Goal: Task Accomplishment & Management: Use online tool/utility

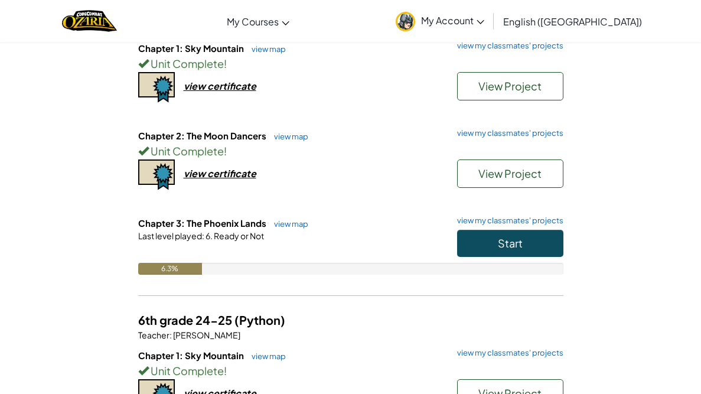
scroll to position [141, 0]
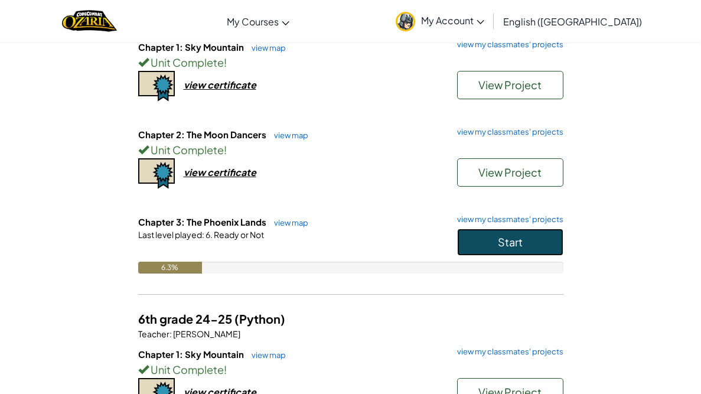
click at [510, 244] on span "Start" at bounding box center [510, 242] width 25 height 14
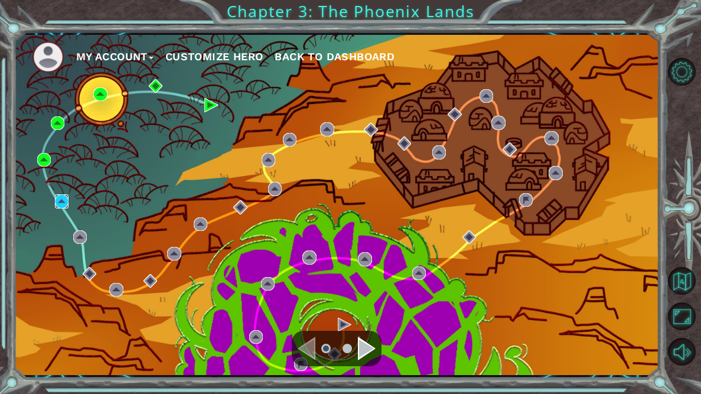
click at [55, 201] on img at bounding box center [62, 201] width 14 height 14
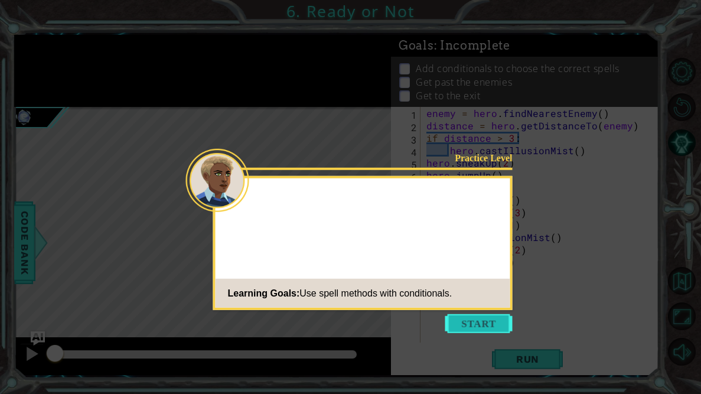
click at [460, 331] on button "Start" at bounding box center [478, 323] width 67 height 19
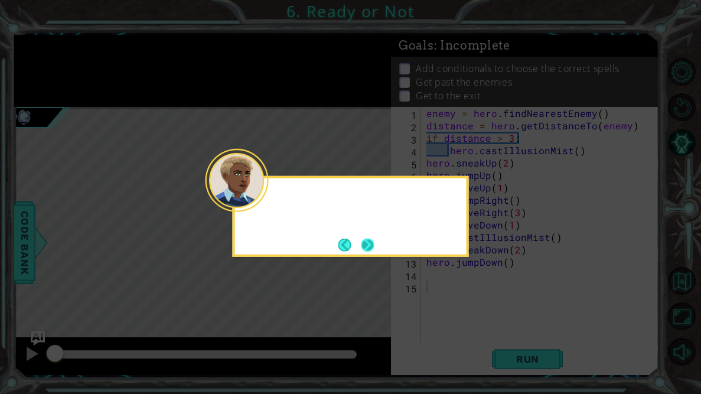
click at [366, 251] on button "Next" at bounding box center [368, 245] width 14 height 14
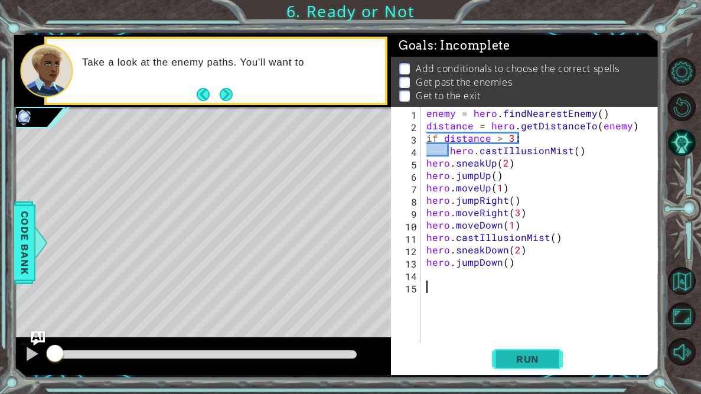
click at [517, 367] on button "Run" at bounding box center [527, 359] width 71 height 27
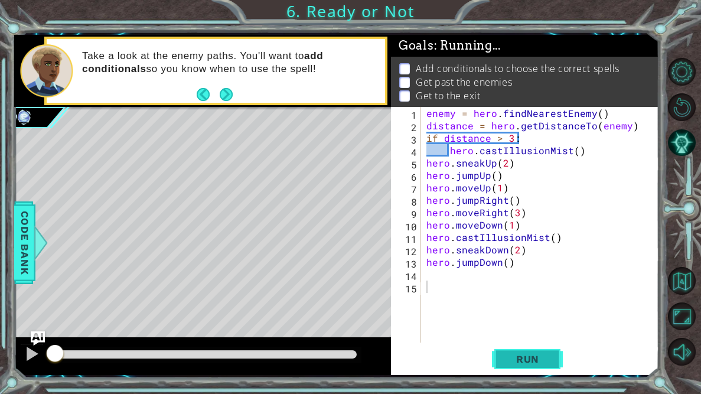
click at [516, 366] on button "Run" at bounding box center [527, 359] width 71 height 27
click at [519, 357] on span "Run" at bounding box center [527, 359] width 47 height 12
click at [519, 356] on span "Run" at bounding box center [527, 359] width 47 height 12
click at [30, 353] on div at bounding box center [31, 353] width 15 height 15
click at [511, 362] on span "Run" at bounding box center [527, 359] width 47 height 12
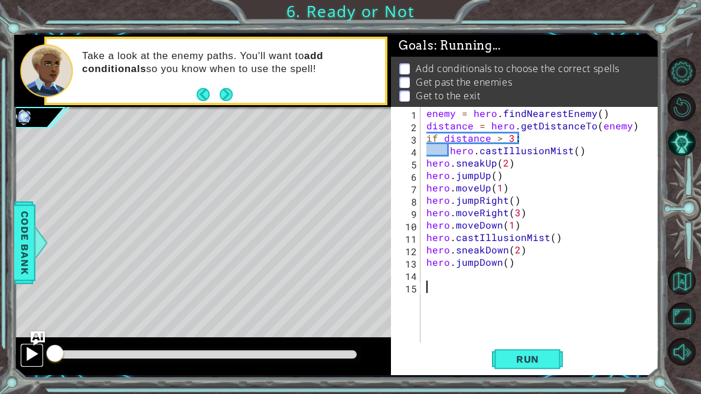
click at [30, 357] on div at bounding box center [31, 353] width 15 height 15
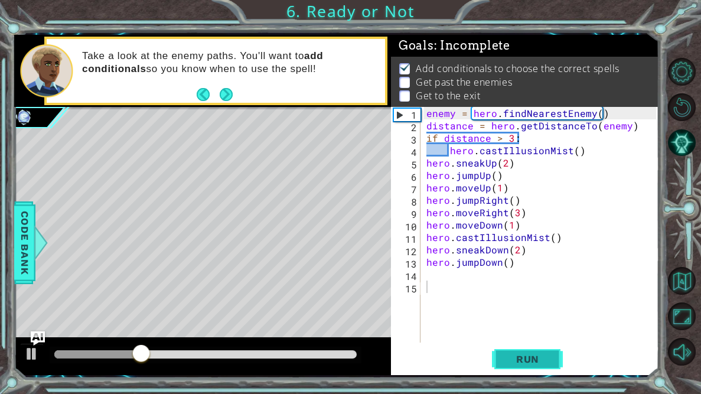
click at [550, 369] on button "Run" at bounding box center [527, 359] width 71 height 27
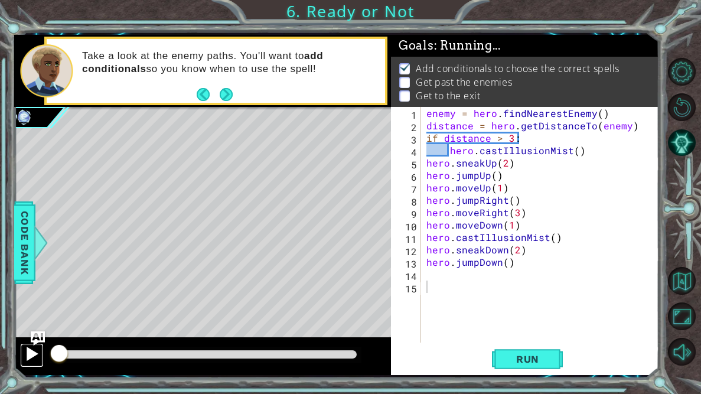
click at [30, 349] on div at bounding box center [31, 353] width 15 height 15
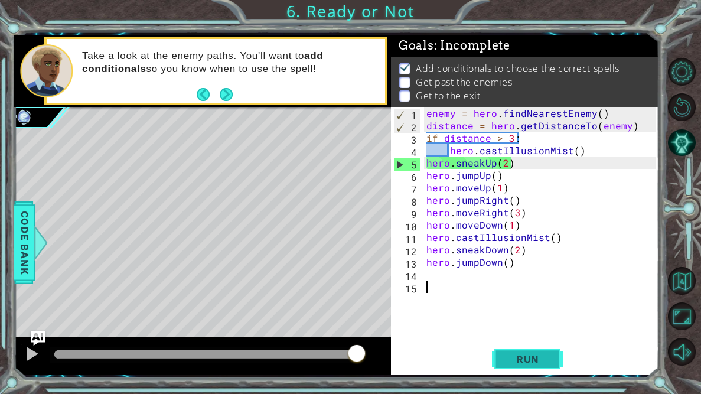
click at [527, 364] on span "Run" at bounding box center [527, 359] width 47 height 12
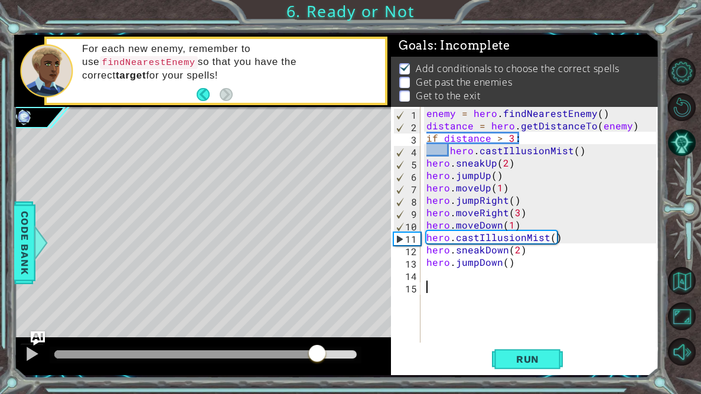
drag, startPoint x: 216, startPoint y: 356, endPoint x: 317, endPoint y: 353, distance: 100.5
click at [317, 353] on div at bounding box center [317, 354] width 21 height 21
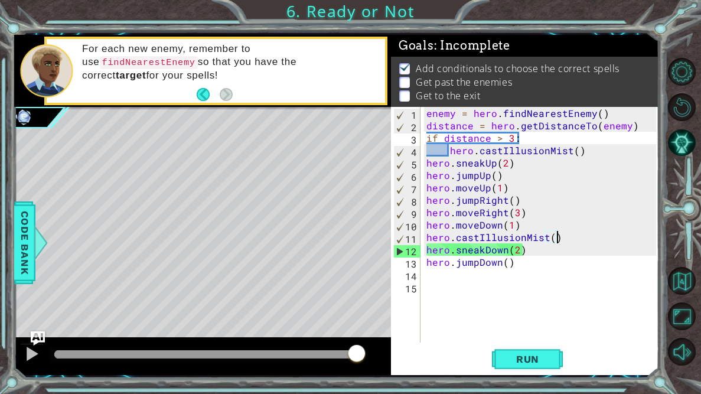
click at [563, 243] on div "enemy = hero . findNearestEnemy ( ) distance = hero . getDistanceTo ( enemy ) i…" at bounding box center [543, 237] width 238 height 260
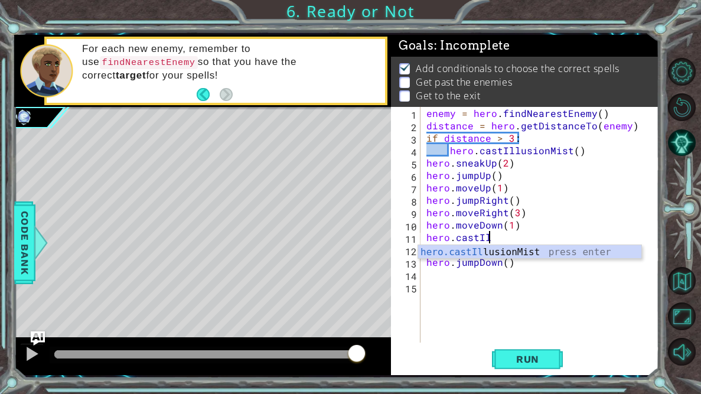
type textarea "h"
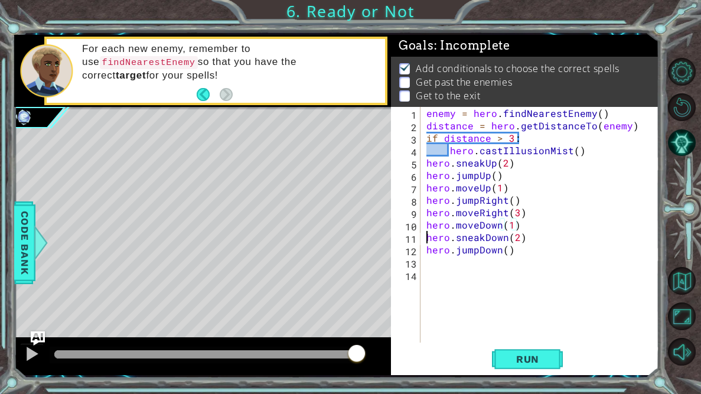
click at [428, 240] on div "enemy = hero . findNearestEnemy ( ) distance = hero . getDistanceTo ( enemy ) i…" at bounding box center [543, 237] width 238 height 260
type textarea "hero.sneakDown(2)"
click at [429, 242] on div "enemy = hero . findNearestEnemy ( ) distance = hero . getDistanceTo ( enemy ) i…" at bounding box center [543, 237] width 238 height 260
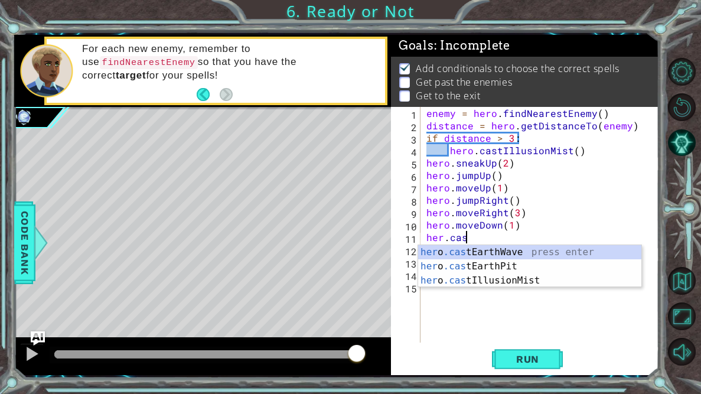
scroll to position [0, 2]
click at [492, 280] on div "her o .cast EarthWave press enter her o .cast EarthPit press enter her o .cast …" at bounding box center [529, 280] width 223 height 71
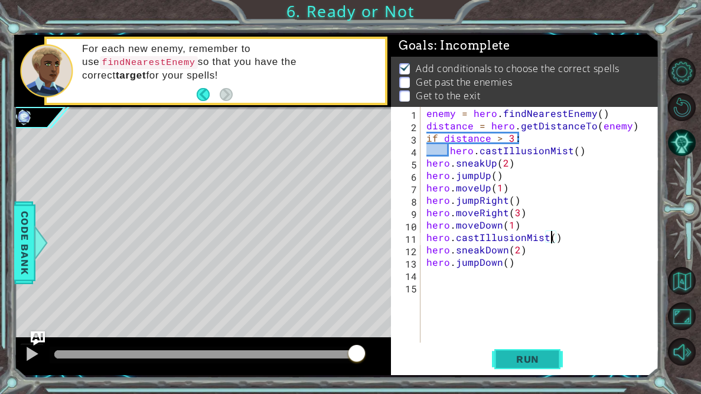
click at [520, 357] on span "Run" at bounding box center [527, 359] width 47 height 12
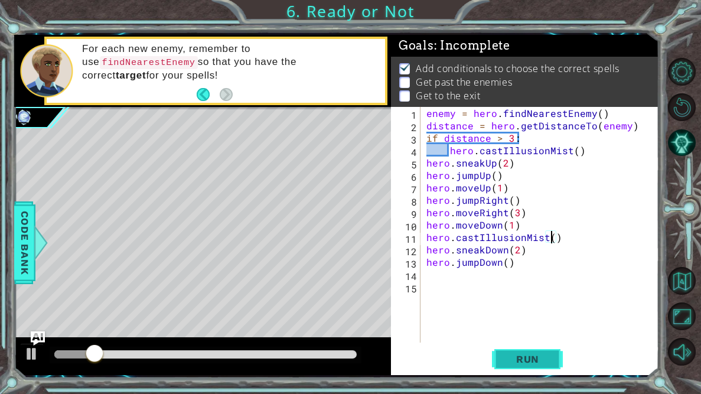
click at [520, 357] on span "Run" at bounding box center [527, 359] width 47 height 12
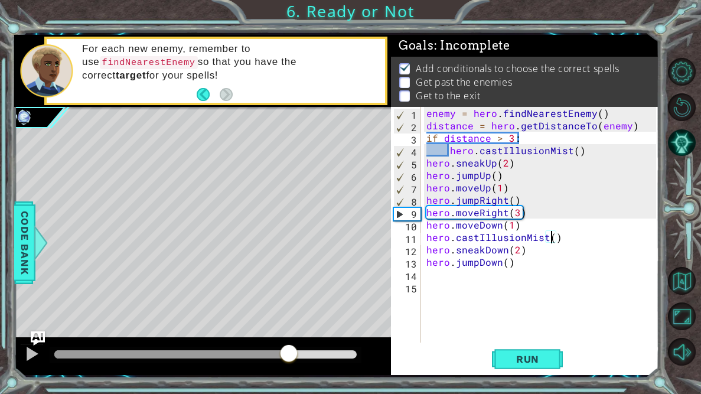
drag, startPoint x: 122, startPoint y: 357, endPoint x: 296, endPoint y: 370, distance: 174.8
click at [296, 370] on div at bounding box center [202, 356] width 377 height 38
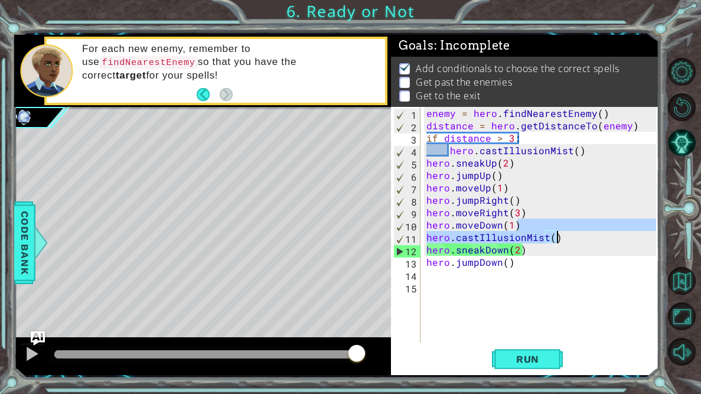
drag, startPoint x: 566, startPoint y: 230, endPoint x: 559, endPoint y: 240, distance: 12.8
click at [559, 240] on div "enemy = hero . findNearestEnemy ( ) distance = hero . getDistanceTo ( enemy ) i…" at bounding box center [543, 237] width 238 height 260
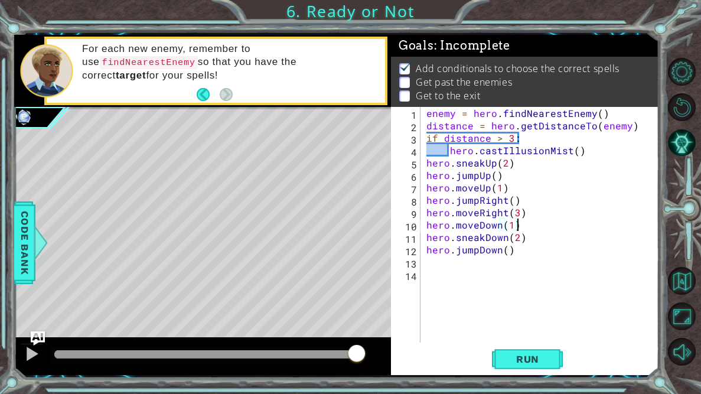
click at [517, 238] on div "enemy = hero . findNearestEnemy ( ) distance = hero . getDistanceTo ( enemy ) i…" at bounding box center [543, 237] width 238 height 260
click at [425, 239] on div "enemy = hero . findNearestEnemy ( ) distance = hero . getDistanceTo ( enemy ) i…" at bounding box center [543, 237] width 238 height 260
click at [428, 250] on div "enemy = hero . findNearestEnemy ( ) distance = hero . getDistanceTo ( enemy ) i…" at bounding box center [543, 237] width 238 height 260
type textarea "hero.jumpDown()"
click at [434, 252] on div "enemy = hero . findNearestEnemy ( ) distance = hero . getDistanceTo ( enemy ) i…" at bounding box center [543, 237] width 238 height 260
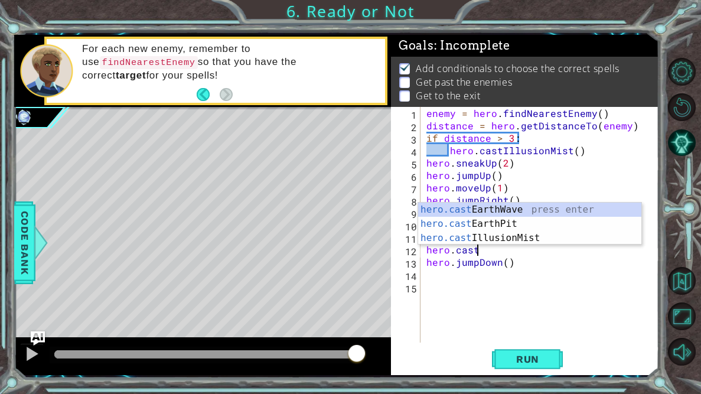
scroll to position [0, 2]
click at [496, 233] on div "hero.cast EarthWave press enter hero.cast EarthPit press enter hero.cast Illusi…" at bounding box center [529, 238] width 223 height 71
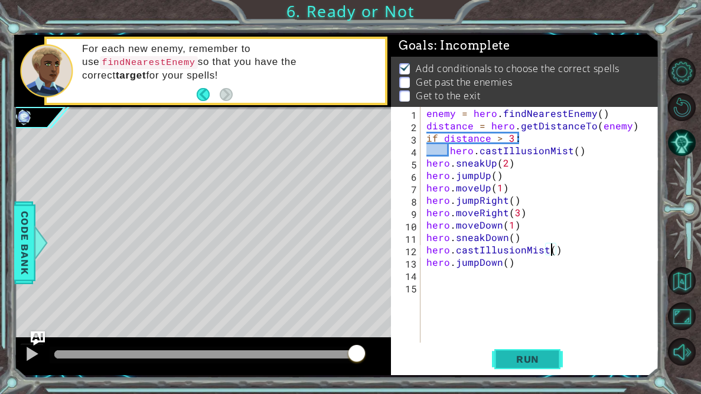
type textarea "hero.castIllusionMist()"
click at [523, 359] on span "Run" at bounding box center [527, 359] width 47 height 12
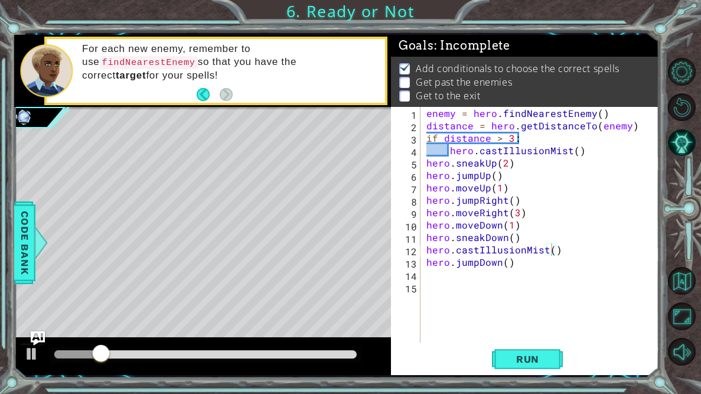
drag, startPoint x: 212, startPoint y: 359, endPoint x: 233, endPoint y: 357, distance: 20.8
click at [233, 357] on div at bounding box center [206, 355] width 312 height 17
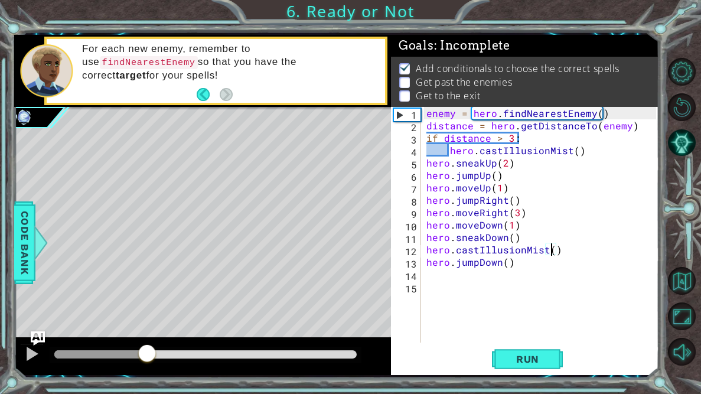
drag, startPoint x: 148, startPoint y: 354, endPoint x: 185, endPoint y: 353, distance: 37.8
click at [185, 353] on div at bounding box center [205, 354] width 302 height 8
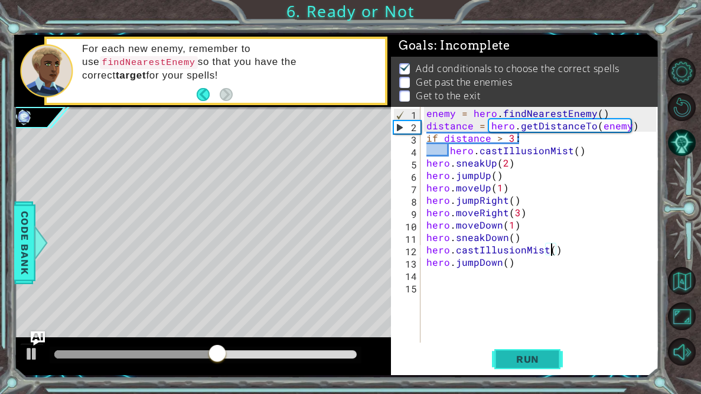
click at [545, 370] on button "Run" at bounding box center [527, 359] width 71 height 27
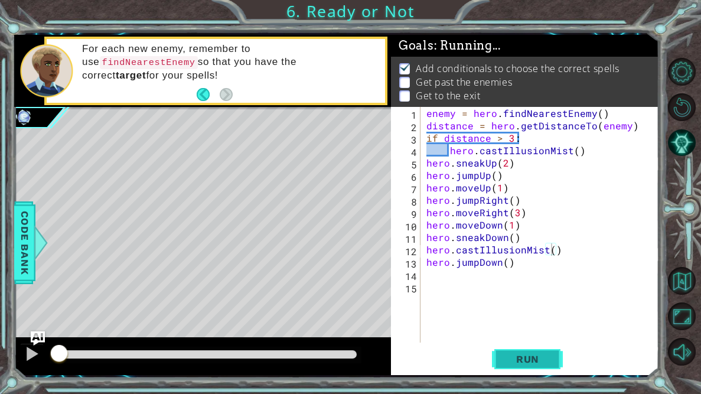
click at [536, 361] on span "Run" at bounding box center [527, 359] width 47 height 12
click at [534, 361] on span "Run" at bounding box center [527, 359] width 47 height 12
click at [0, 0] on div at bounding box center [0, 0] width 0 height 0
click at [17, 351] on div at bounding box center [202, 356] width 377 height 38
click at [25, 357] on div at bounding box center [31, 353] width 15 height 15
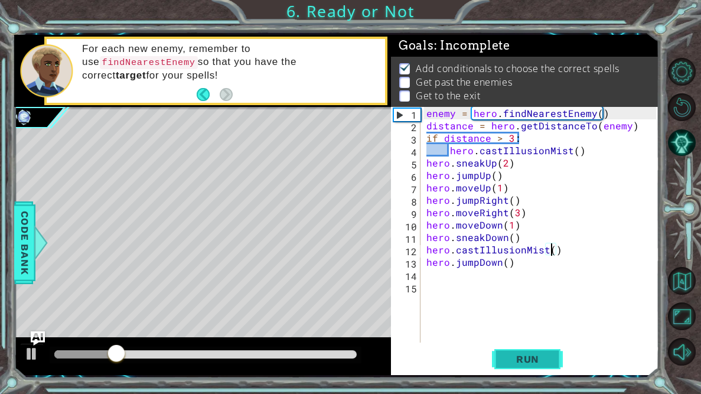
click at [537, 369] on button "Run" at bounding box center [527, 359] width 71 height 27
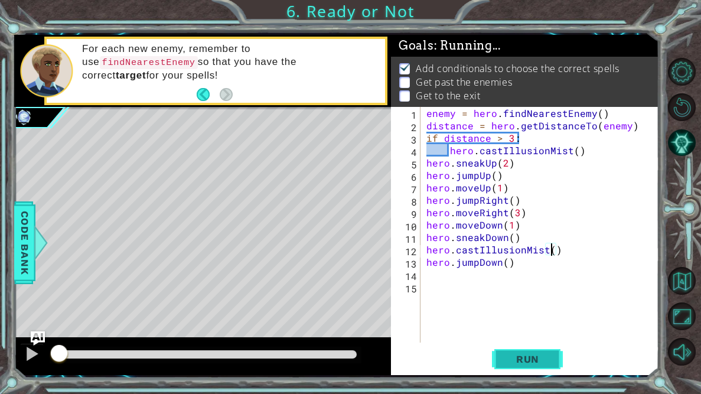
click at [539, 367] on button "Run" at bounding box center [527, 359] width 71 height 27
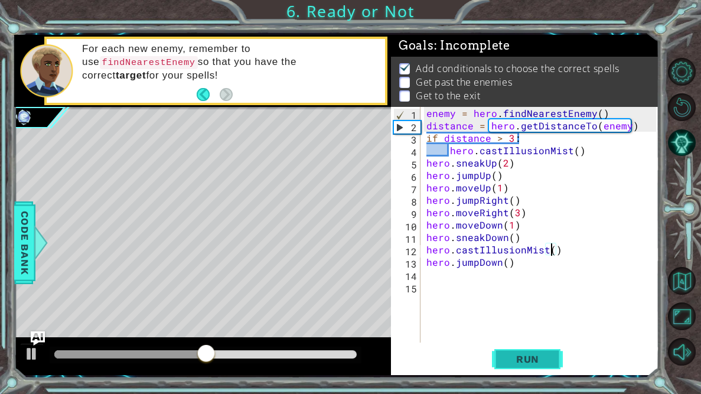
click at [519, 353] on span "Run" at bounding box center [527, 359] width 47 height 12
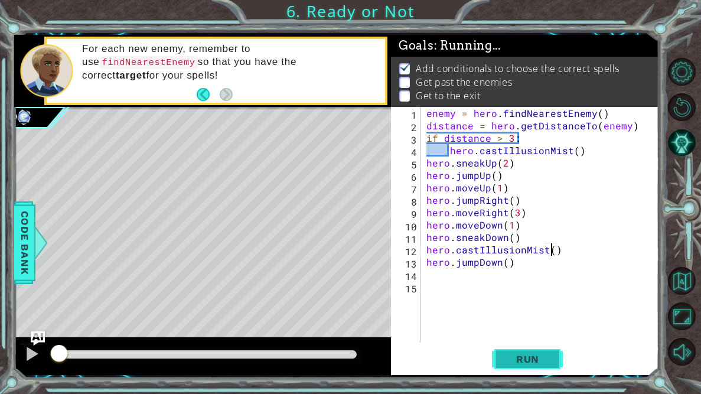
click at [518, 354] on span "Run" at bounding box center [527, 359] width 47 height 12
click at [24, 357] on div at bounding box center [31, 353] width 15 height 15
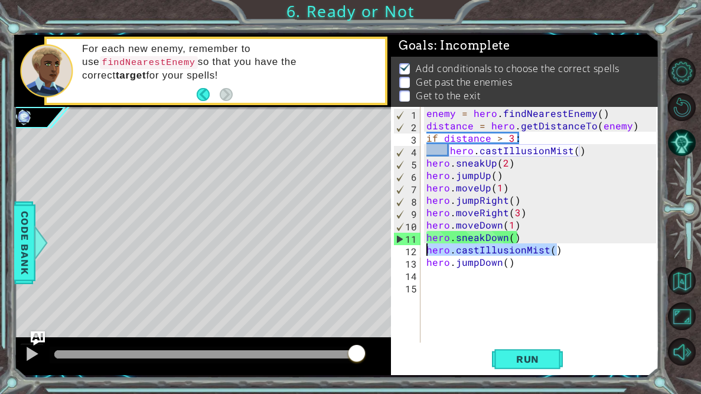
drag, startPoint x: 569, startPoint y: 250, endPoint x: 413, endPoint y: 253, distance: 156.6
click at [413, 253] on div "hero.castIllusionMist() 1 2 3 4 5 6 7 8 9 10 11 12 13 14 15 enemy = hero . find…" at bounding box center [523, 225] width 265 height 236
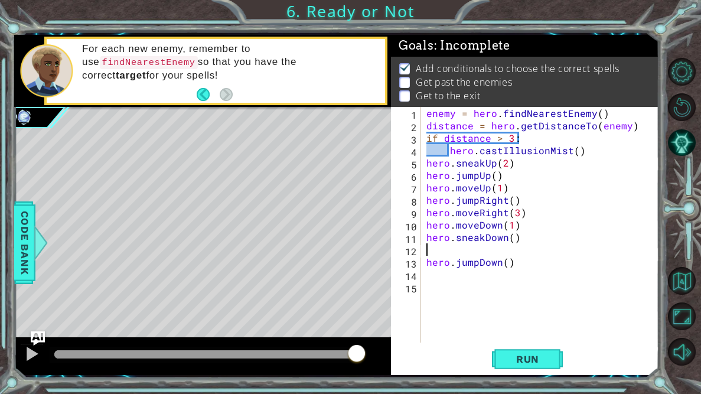
scroll to position [0, 0]
click at [421, 226] on div "hero.sneakDown() 1 2 3 4 5 6 7 8 9 10 11 12 13 14 enemy = hero . findNearestEne…" at bounding box center [523, 225] width 265 height 236
click at [424, 226] on div "enemy = hero . findNearestEnemy ( ) distance = hero . getDistanceTo ( enemy ) i…" at bounding box center [543, 237] width 238 height 260
click at [426, 235] on div "enemy = hero . findNearestEnemy ( ) distance = hero . getDistanceTo ( enemy ) i…" at bounding box center [543, 237] width 238 height 260
type textarea "hero.sneakDown()"
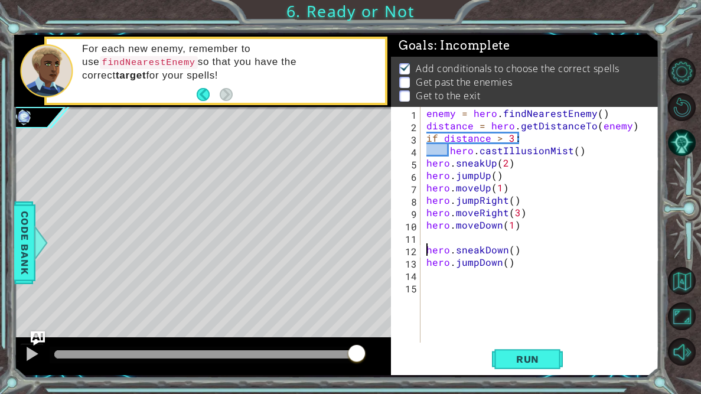
click at [432, 237] on div "enemy = hero . findNearestEnemy ( ) distance = hero . getDistanceTo ( enemy ) i…" at bounding box center [543, 237] width 238 height 260
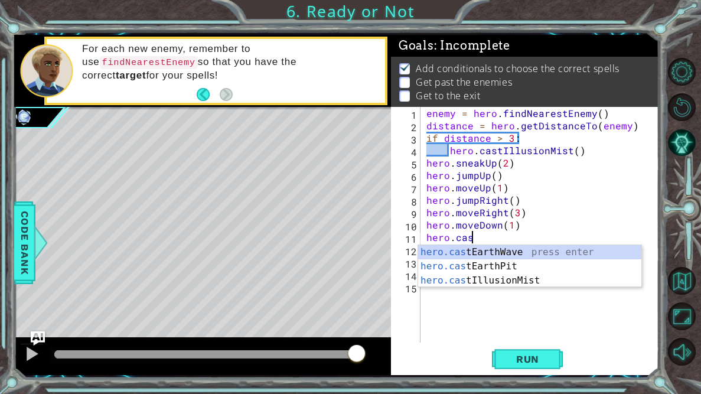
scroll to position [0, 2]
click at [532, 265] on div "hero.cast EarthWave press enter hero.cast EarthPit press enter hero.cast Illusi…" at bounding box center [529, 280] width 223 height 71
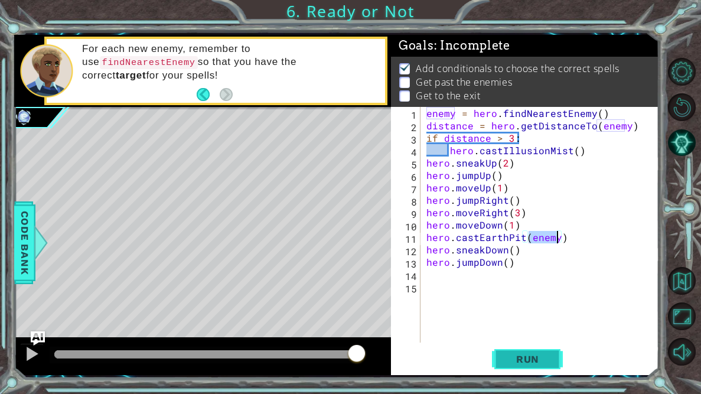
click at [509, 358] on span "Run" at bounding box center [527, 359] width 47 height 12
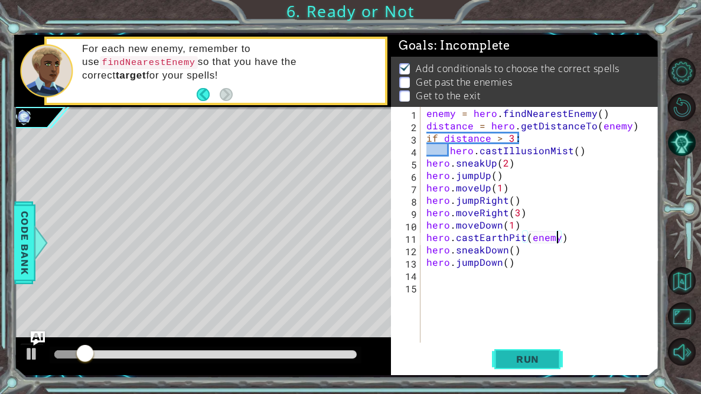
click at [510, 357] on span "Run" at bounding box center [527, 359] width 47 height 12
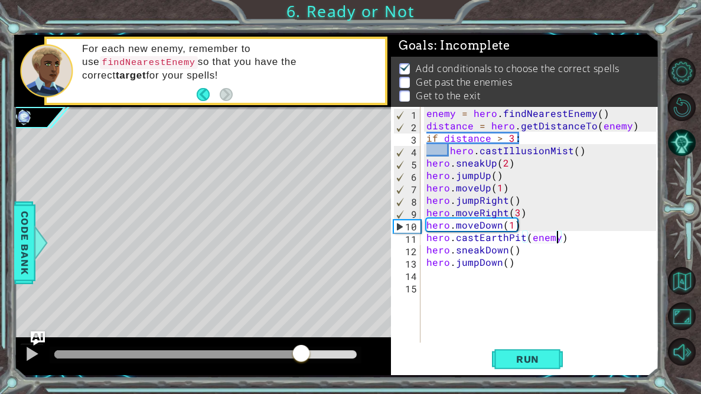
drag, startPoint x: 147, startPoint y: 347, endPoint x: 302, endPoint y: 349, distance: 154.8
click at [302, 349] on div at bounding box center [301, 354] width 21 height 21
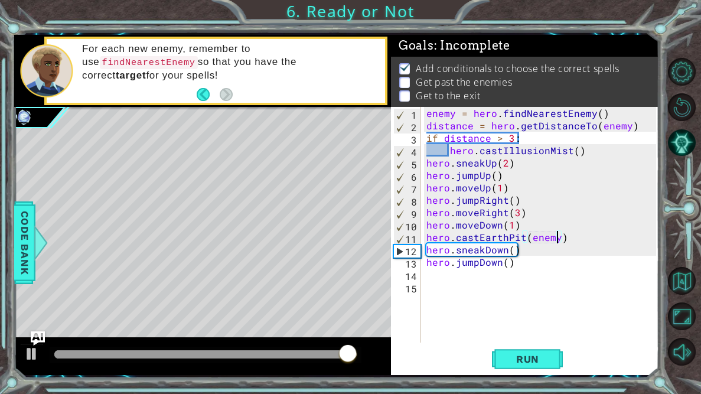
click at [523, 239] on div "enemy = hero . findNearestEnemy ( ) distance = hero . getDistanceTo ( enemy ) i…" at bounding box center [543, 237] width 238 height 260
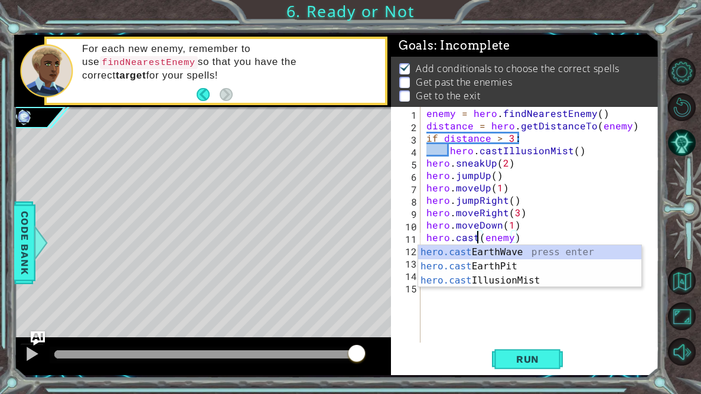
click at [503, 255] on div "hero.cast EarthWave press enter hero.cast EarthPit press enter hero.cast Illusi…" at bounding box center [529, 280] width 223 height 71
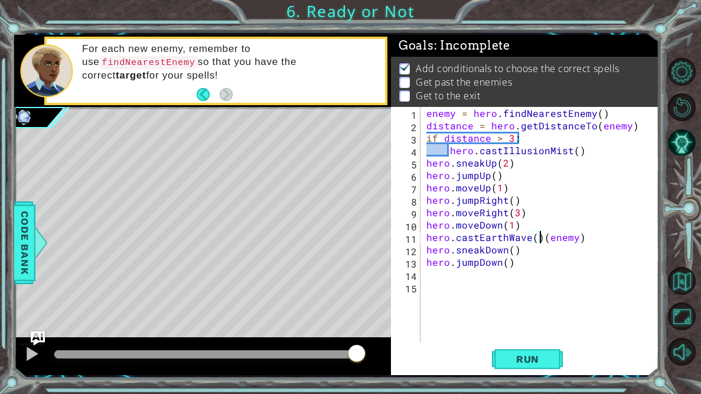
click at [585, 236] on div "enemy = hero . findNearestEnemy ( ) distance = hero . getDistanceTo ( enemy ) i…" at bounding box center [543, 237] width 238 height 260
click at [518, 356] on span "Run" at bounding box center [527, 359] width 47 height 12
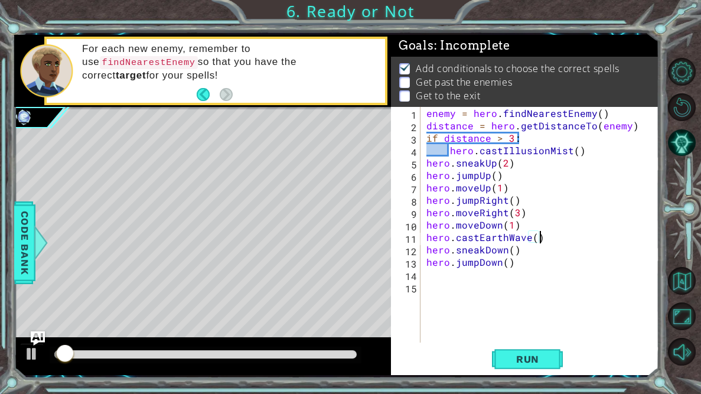
click at [154, 346] on div at bounding box center [202, 356] width 377 height 38
click at [512, 363] on span "Run" at bounding box center [527, 359] width 47 height 12
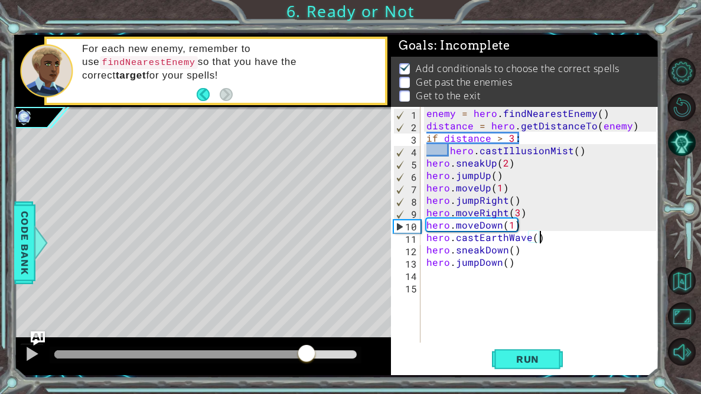
drag, startPoint x: 90, startPoint y: 357, endPoint x: 307, endPoint y: 356, distance: 217.4
click at [307, 356] on div at bounding box center [306, 354] width 21 height 21
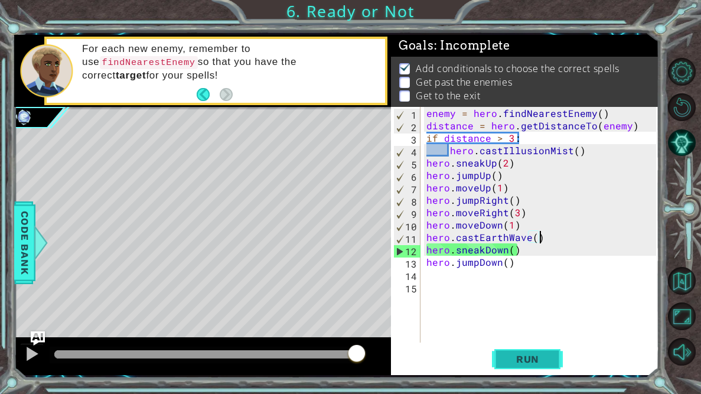
click at [520, 358] on span "Run" at bounding box center [527, 359] width 47 height 12
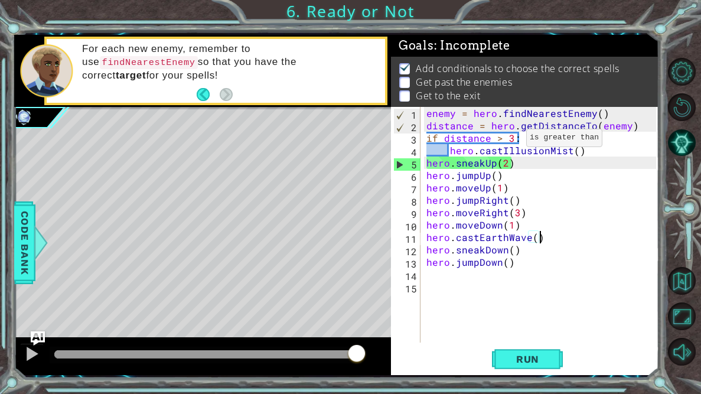
click at [512, 141] on div "enemy = hero . findNearestEnemy ( ) distance = hero . getDistanceTo ( enemy ) i…" at bounding box center [543, 237] width 238 height 260
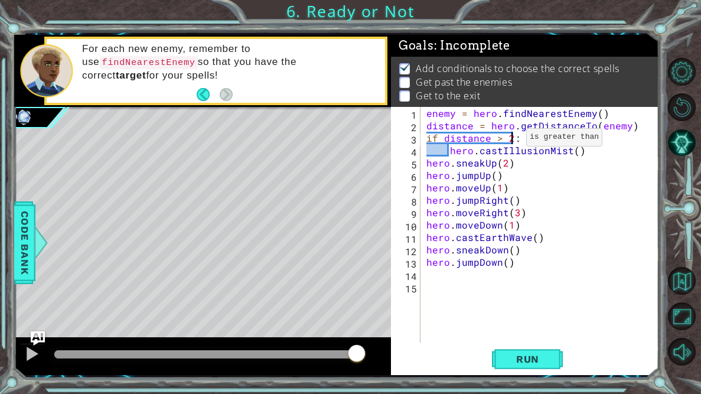
scroll to position [0, 4]
click at [516, 359] on span "Run" at bounding box center [527, 359] width 47 height 12
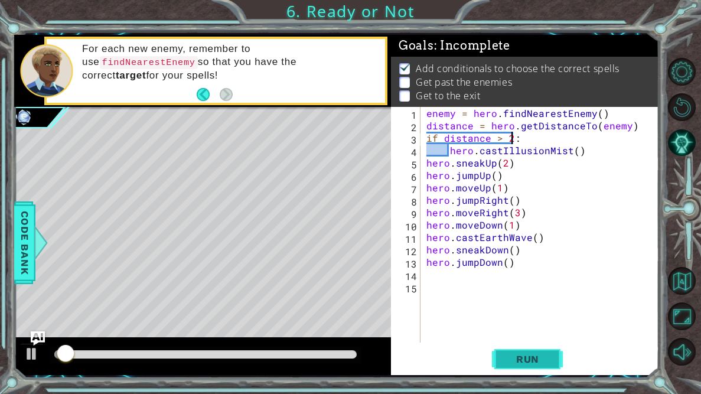
click at [516, 359] on span "Run" at bounding box center [527, 359] width 47 height 12
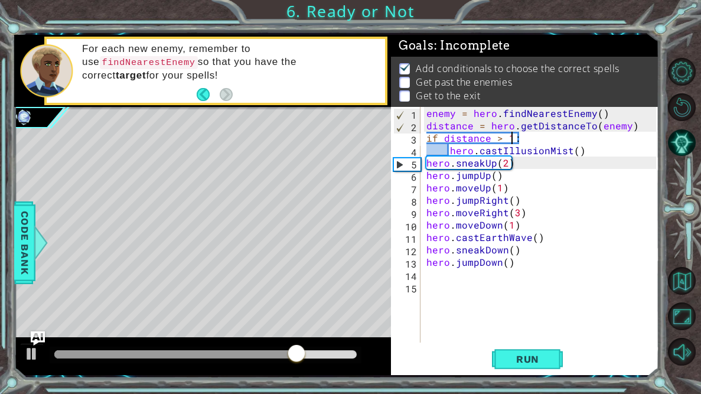
scroll to position [0, 5]
click at [521, 369] on button "Run" at bounding box center [527, 359] width 71 height 27
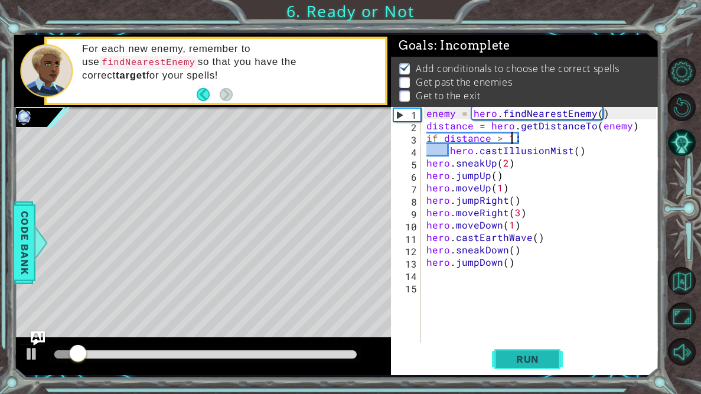
click at [521, 369] on button "Run" at bounding box center [527, 359] width 71 height 27
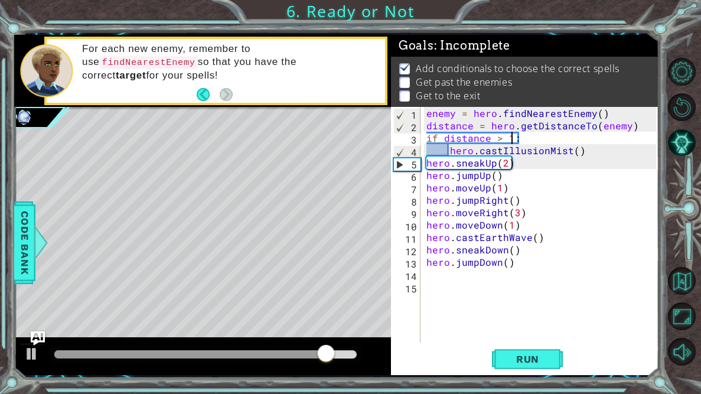
scroll to position [0, 4]
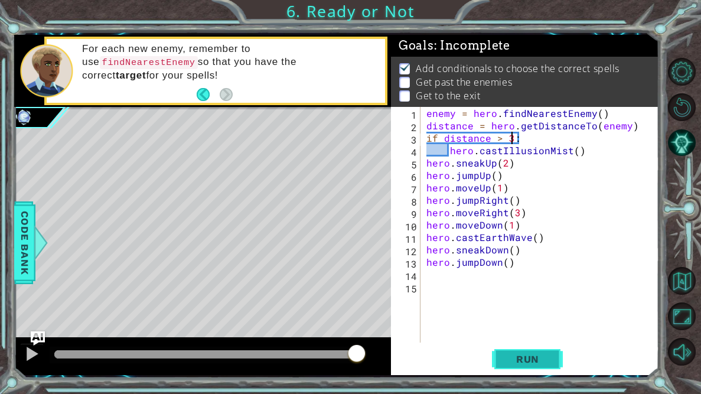
click at [529, 360] on span "Run" at bounding box center [527, 359] width 47 height 12
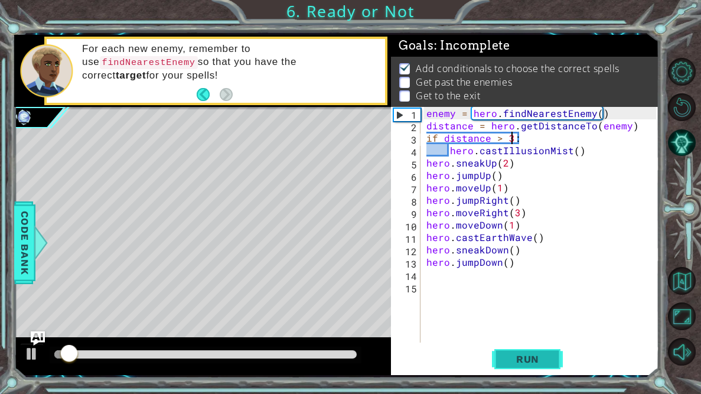
click at [529, 360] on span "Run" at bounding box center [527, 359] width 47 height 12
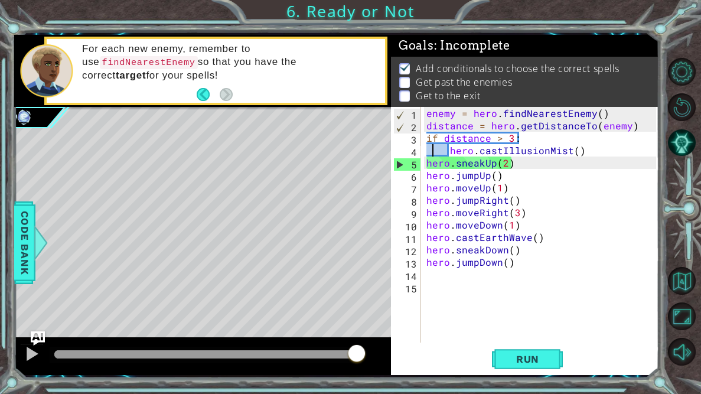
click at [435, 151] on div "enemy = hero . findNearestEnemy ( ) distance = hero . getDistanceTo ( enemy ) i…" at bounding box center [543, 237] width 238 height 260
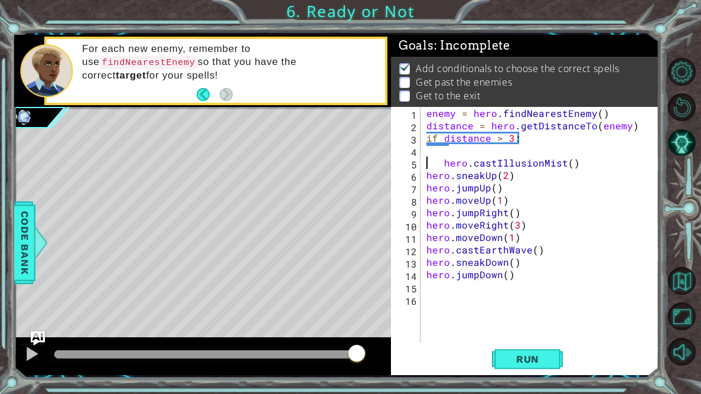
click at [445, 165] on div "enemy = hero . findNearestEnemy ( ) distance = hero . getDistanceTo ( enemy ) i…" at bounding box center [543, 237] width 238 height 260
type textarea "hero.castIllusionMist()"
click at [438, 155] on div "enemy = hero . findNearestEnemy ( ) distance = hero . getDistanceTo ( enemy ) i…" at bounding box center [543, 237] width 238 height 260
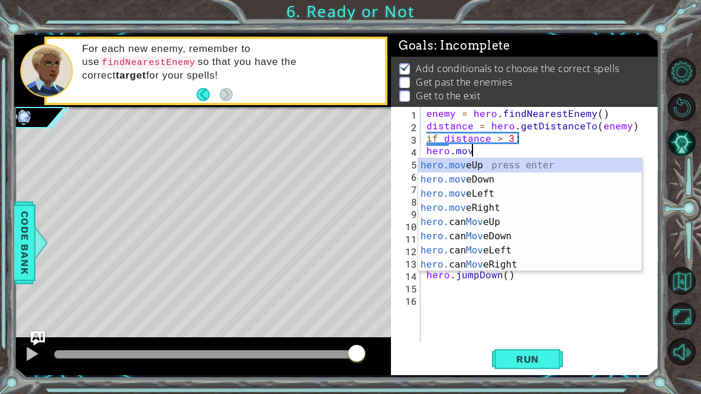
scroll to position [0, 2]
click at [446, 165] on div "hero.move Up press enter hero.move Down press enter hero.move Left press enter …" at bounding box center [529, 229] width 223 height 142
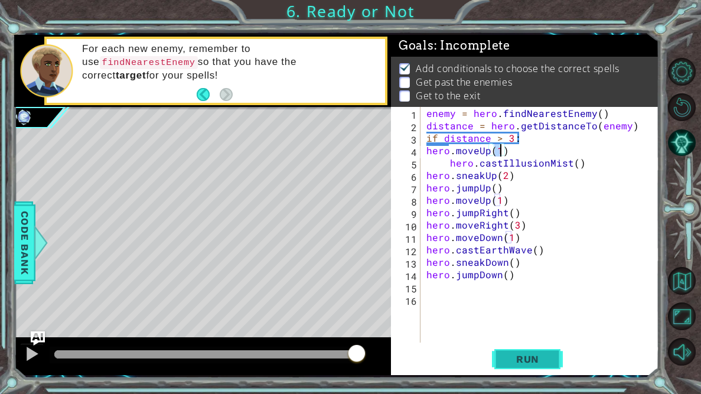
click at [544, 363] on span "Run" at bounding box center [527, 359] width 47 height 12
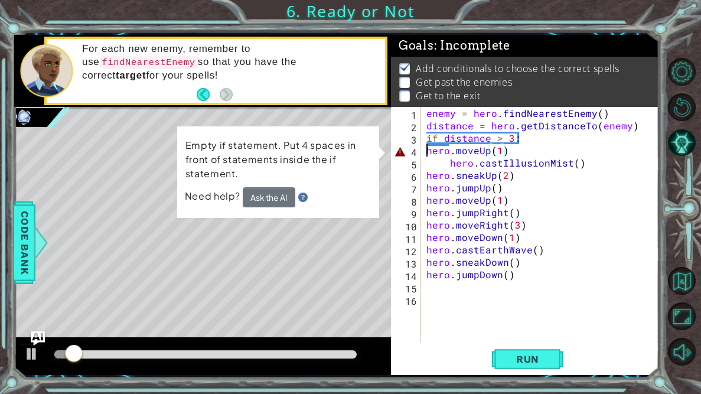
click at [428, 152] on div "enemy = hero . findNearestEnemy ( ) distance = hero . getDistanceTo ( enemy ) i…" at bounding box center [543, 237] width 238 height 260
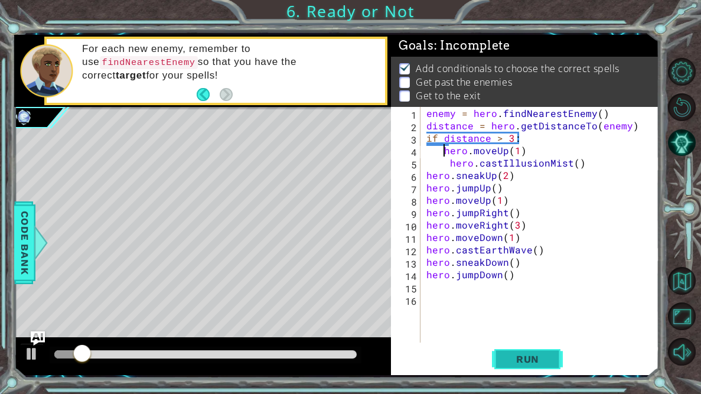
click at [525, 356] on span "Run" at bounding box center [527, 359] width 47 height 12
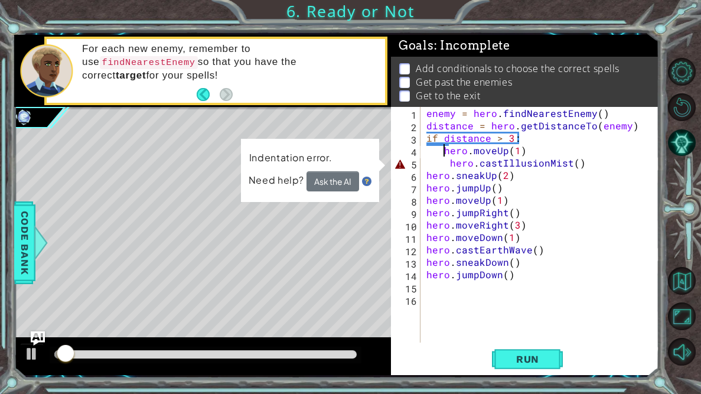
click at [452, 166] on div "enemy = hero . findNearestEnemy ( ) distance = hero . getDistanceTo ( enemy ) i…" at bounding box center [543, 237] width 238 height 260
click at [449, 167] on div "enemy = hero . findNearestEnemy ( ) distance = hero . getDistanceTo ( enemy ) i…" at bounding box center [543, 237] width 238 height 260
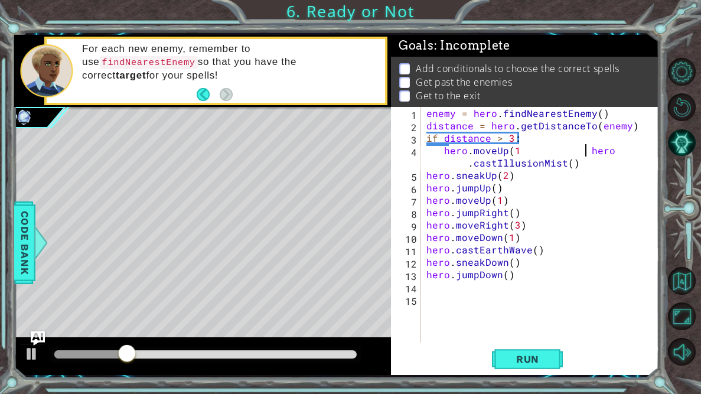
click at [515, 152] on div "enemy = hero . findNearestEnemy ( ) distance = hero . getDistanceTo ( enemy ) i…" at bounding box center [543, 237] width 238 height 260
drag, startPoint x: 601, startPoint y: 167, endPoint x: 454, endPoint y: 163, distance: 146.5
click at [454, 163] on div "enemy = hero . findNearestEnemy ( ) distance = hero . getDistanceTo ( enemy ) i…" at bounding box center [543, 237] width 238 height 260
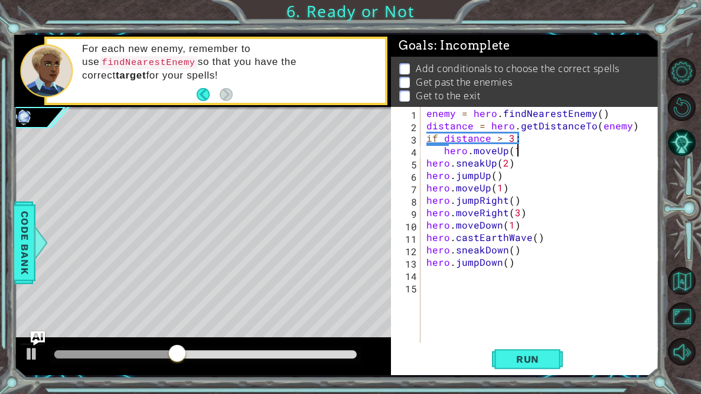
scroll to position [0, 5]
click at [445, 151] on div "enemy = hero . findNearestEnemy ( ) distance = hero . getDistanceTo ( enemy ) i…" at bounding box center [543, 237] width 238 height 260
click at [428, 144] on div "enemy = hero . findNearestEnemy ( ) distance = hero . getDistanceTo ( enemy ) i…" at bounding box center [543, 237] width 238 height 260
click at [428, 146] on div "enemy = hero . findNearestEnemy ( ) distance = hero . getDistanceTo ( enemy ) i…" at bounding box center [543, 237] width 238 height 260
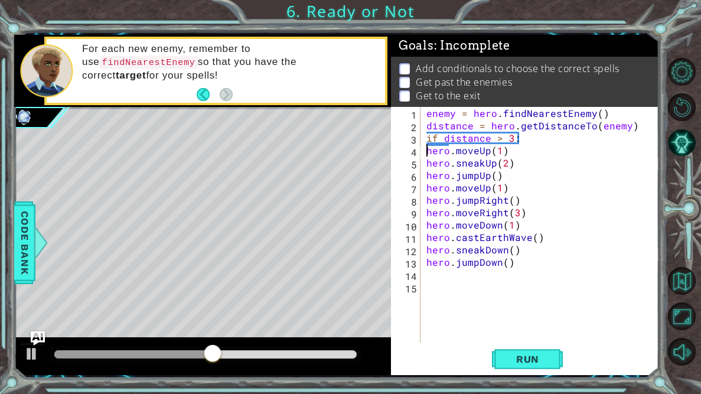
type textarea "hero.moveUp(1)"
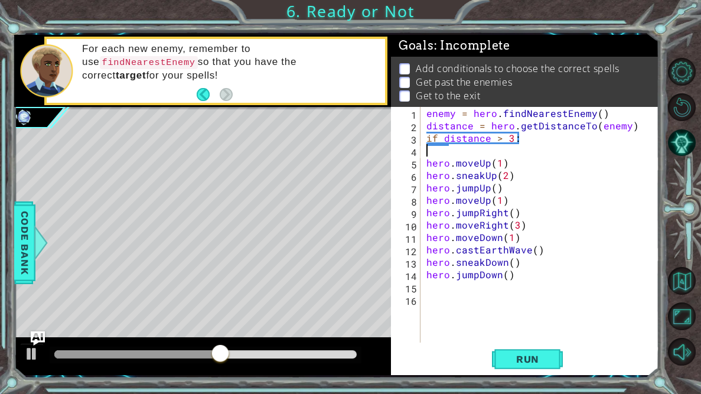
click at [429, 149] on div "enemy = hero . findNearestEnemy ( ) distance = hero . getDistanceTo ( enemy ) i…" at bounding box center [543, 237] width 238 height 260
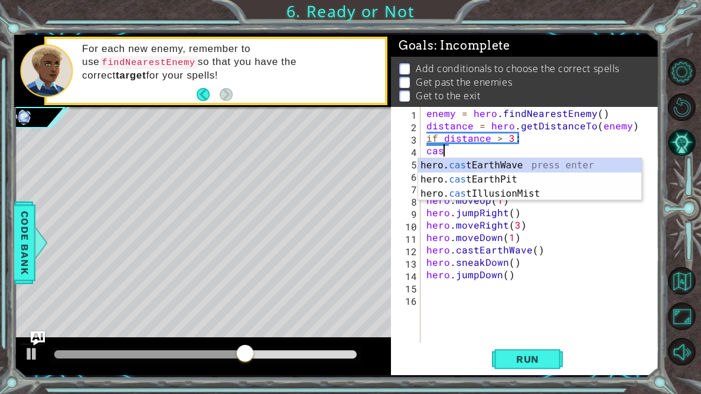
scroll to position [0, 0]
click at [481, 190] on div "hero. cast EarthWave press enter hero. cast EarthPit press enter hero. cast Ill…" at bounding box center [529, 193] width 223 height 71
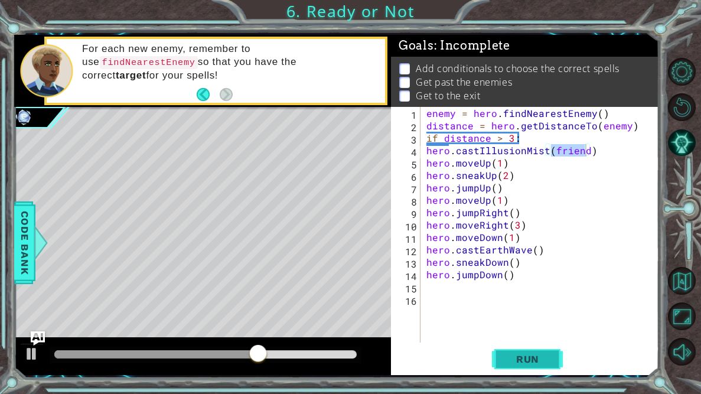
click at [546, 354] on span "Run" at bounding box center [527, 359] width 47 height 12
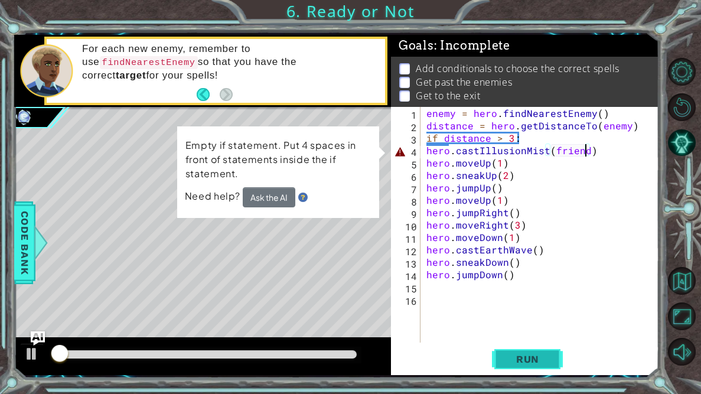
click at [546, 354] on span "Run" at bounding box center [527, 359] width 47 height 12
click at [426, 154] on div "enemy = hero . findNearestEnemy ( ) distance = hero . getDistanceTo ( enemy ) i…" at bounding box center [543, 237] width 238 height 260
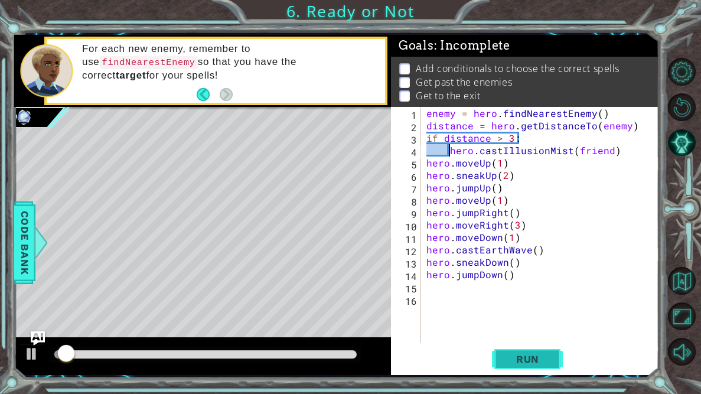
click at [526, 367] on button "Run" at bounding box center [527, 359] width 71 height 27
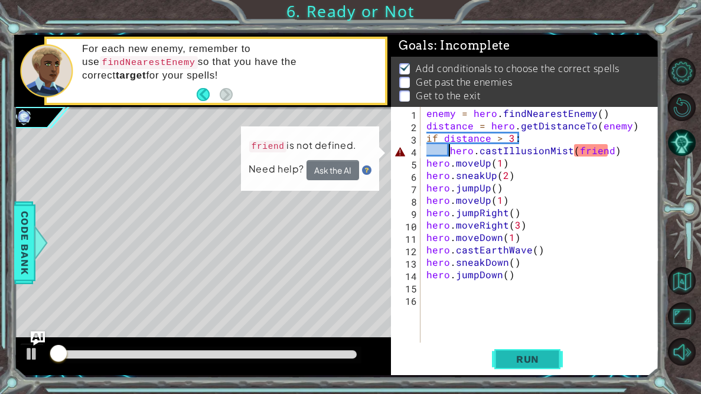
click at [526, 367] on button "Run" at bounding box center [527, 359] width 71 height 27
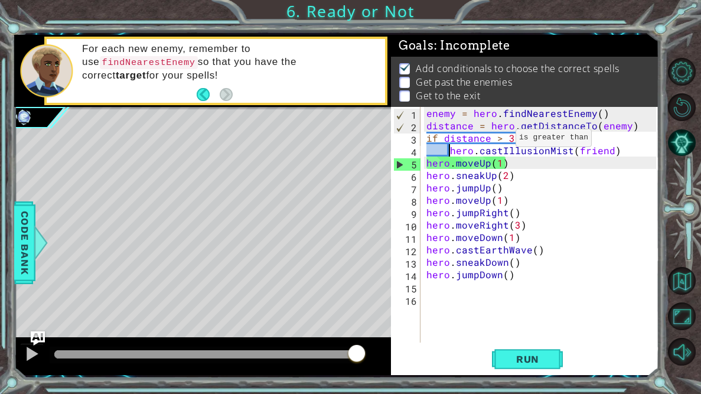
click at [500, 141] on div "enemy = hero . findNearestEnemy ( ) distance = hero . getDistanceTo ( enemy ) i…" at bounding box center [543, 237] width 238 height 260
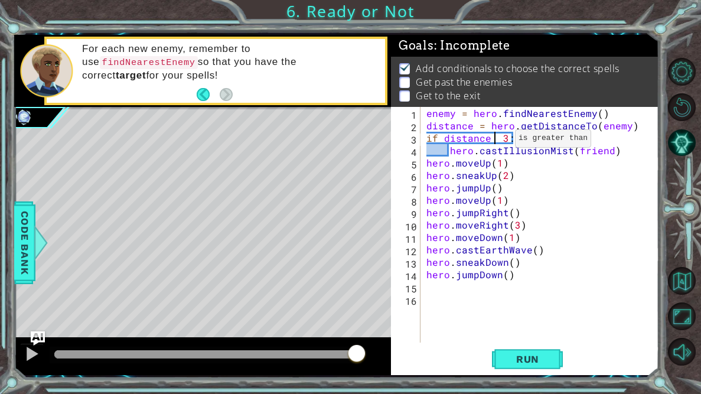
scroll to position [0, 4]
click at [530, 364] on span "Run" at bounding box center [527, 359] width 47 height 12
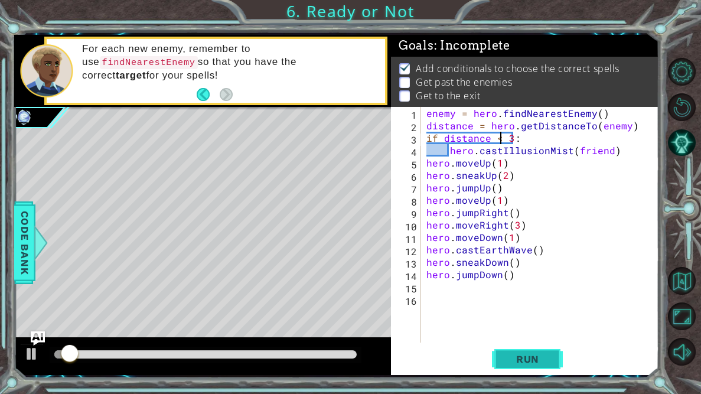
click at [530, 364] on span "Run" at bounding box center [527, 359] width 47 height 12
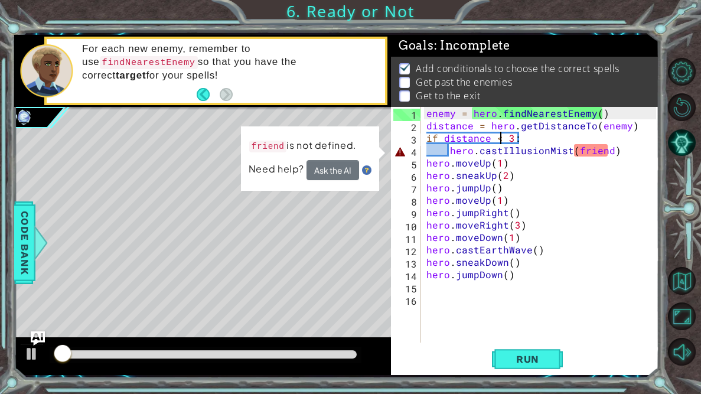
click at [605, 152] on div "enemy = hero . findNearestEnemy ( ) distance = hero . getDistanceTo ( enemy ) i…" at bounding box center [543, 237] width 238 height 260
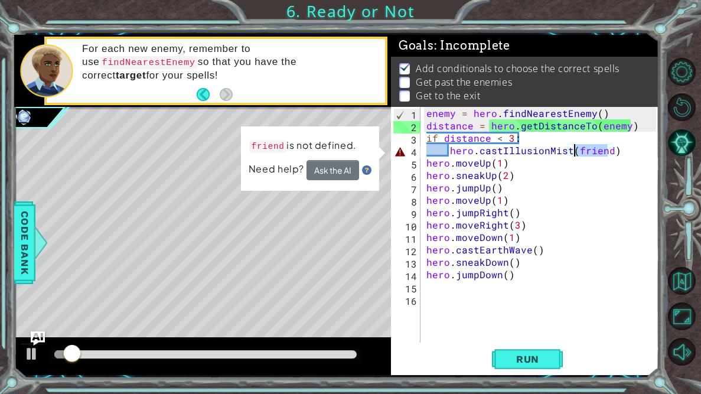
drag, startPoint x: 605, startPoint y: 152, endPoint x: 573, endPoint y: 152, distance: 32.5
click at [573, 152] on div "enemy = hero . findNearestEnemy ( ) distance = hero . getDistanceTo ( enemy ) i…" at bounding box center [543, 237] width 238 height 260
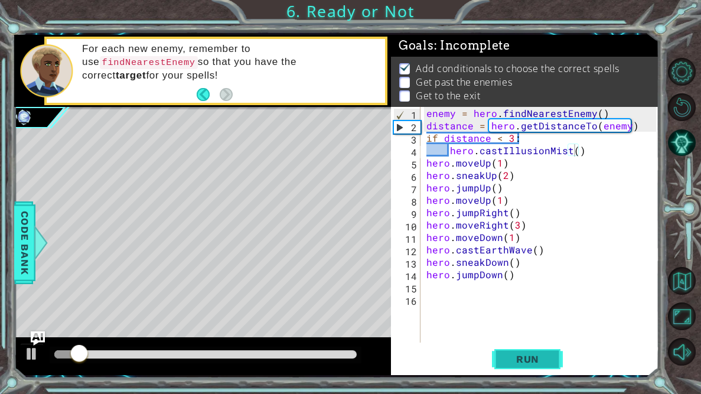
click at [504, 363] on span "Run" at bounding box center [527, 359] width 47 height 12
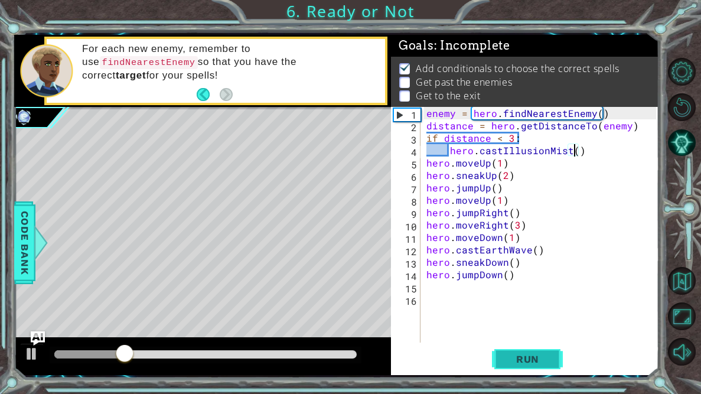
click at [504, 363] on span "Run" at bounding box center [527, 359] width 47 height 12
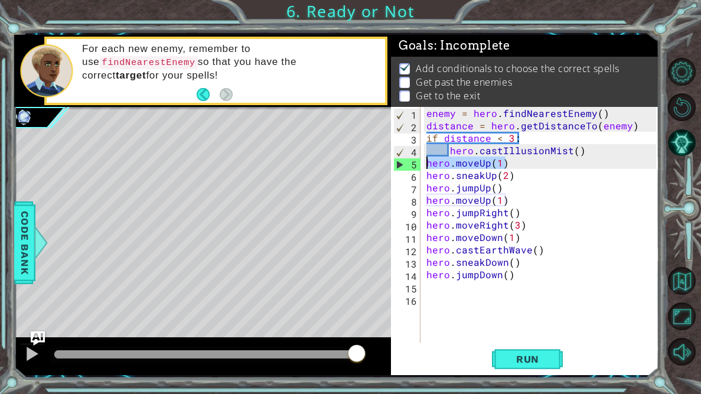
drag, startPoint x: 506, startPoint y: 163, endPoint x: 426, endPoint y: 163, distance: 79.7
click at [426, 163] on div "enemy = hero . findNearestEnemy ( ) distance = hero . getDistanceTo ( enemy ) i…" at bounding box center [543, 237] width 238 height 260
type textarea "hero.moveUp(1)"
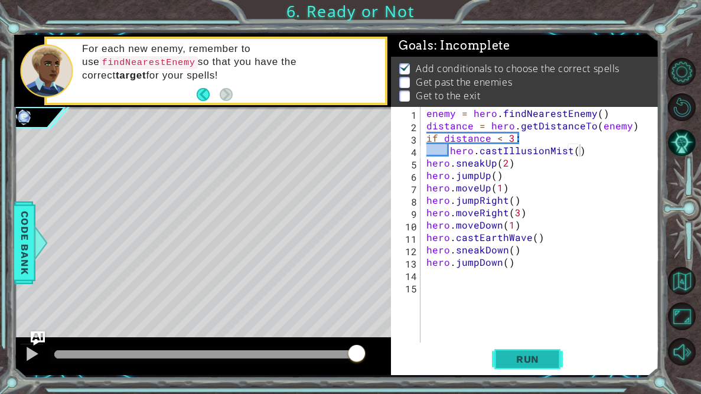
click at [513, 370] on button "Run" at bounding box center [527, 359] width 71 height 27
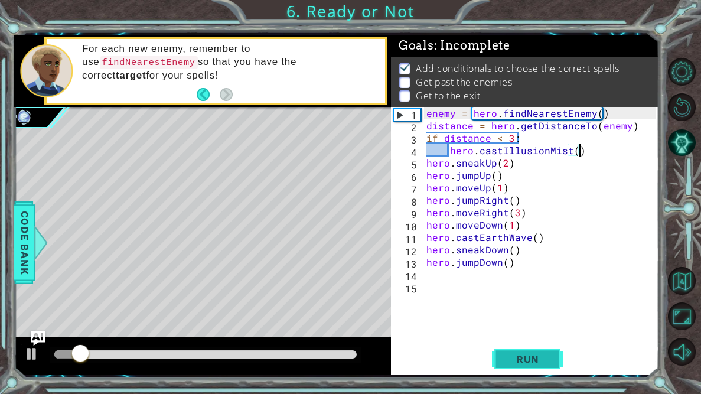
click at [513, 370] on button "Run" at bounding box center [527, 359] width 71 height 27
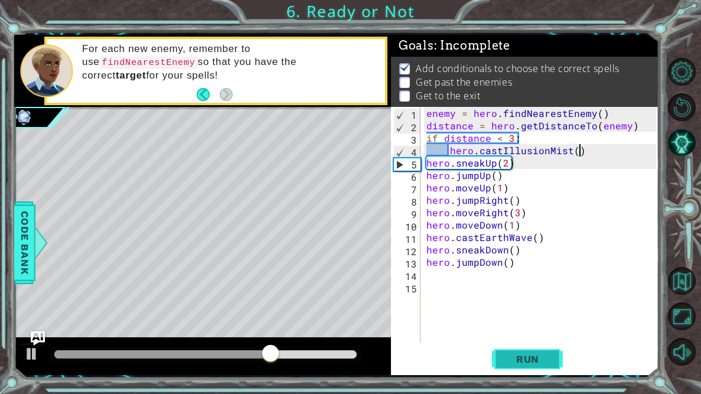
click at [513, 370] on button "Run" at bounding box center [527, 359] width 71 height 27
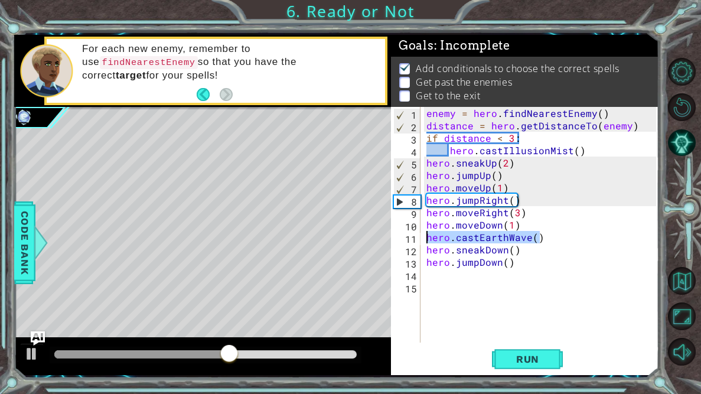
drag, startPoint x: 552, startPoint y: 236, endPoint x: 418, endPoint y: 238, distance: 134.1
click at [418, 238] on div "hero.castIllusionMist() 1 2 3 4 5 6 7 8 9 10 11 12 13 14 15 enemy = hero . find…" at bounding box center [523, 225] width 265 height 236
type textarea "hero.castEarthWave()"
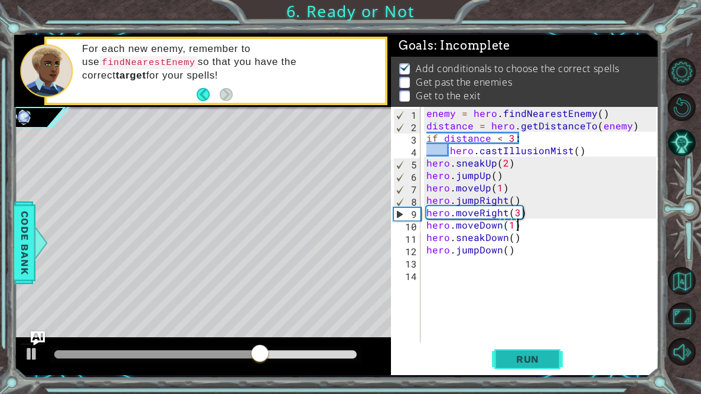
click at [527, 359] on span "Run" at bounding box center [527, 359] width 47 height 12
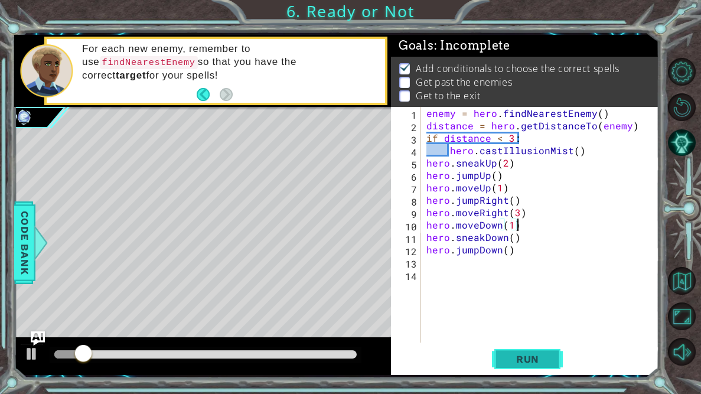
click at [527, 359] on span "Run" at bounding box center [527, 359] width 47 height 12
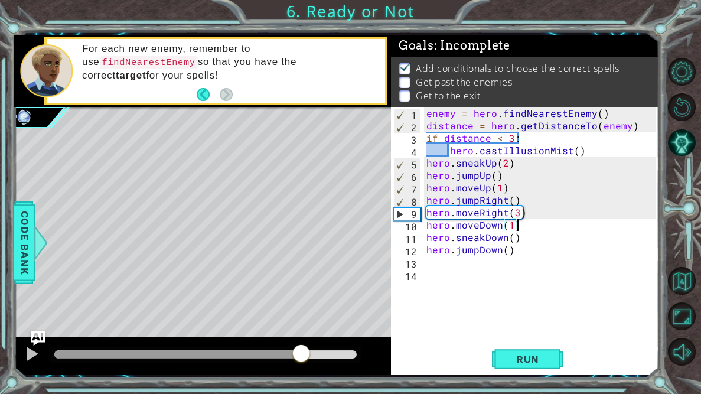
drag, startPoint x: 144, startPoint y: 354, endPoint x: 302, endPoint y: 364, distance: 158.0
click at [302, 364] on div at bounding box center [301, 354] width 21 height 21
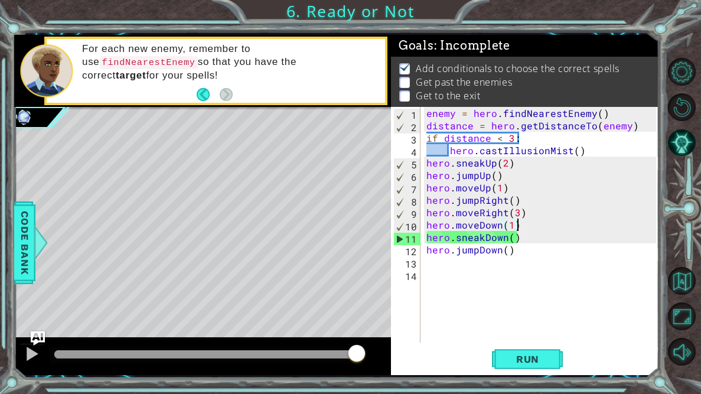
click at [524, 240] on div "enemy = hero . findNearestEnemy ( ) distance = hero . getDistanceTo ( enemy ) i…" at bounding box center [543, 237] width 238 height 260
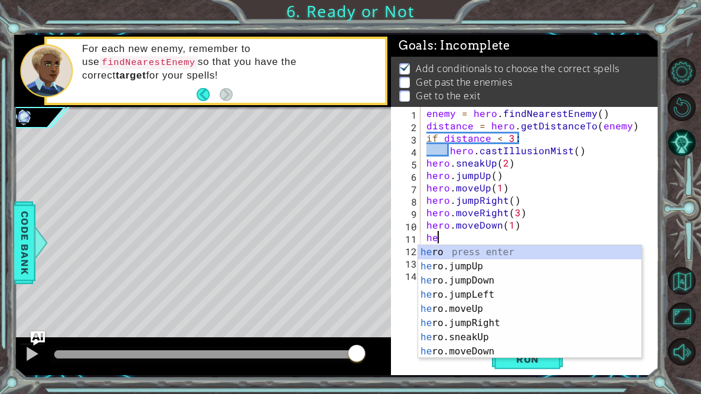
type textarea "h"
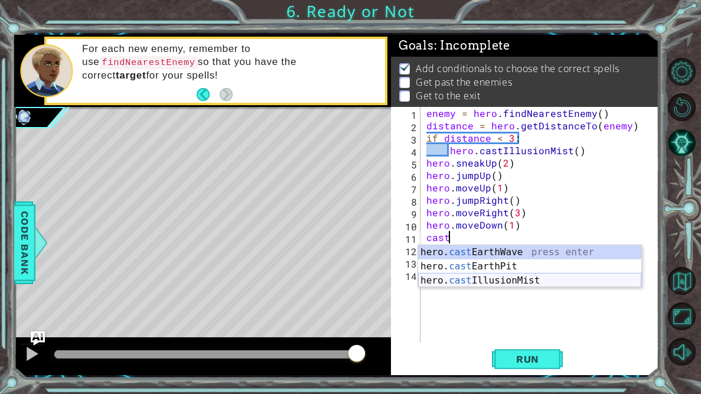
click at [523, 279] on div "hero. cast EarthWave press enter hero. cast EarthPit press enter hero. cast Ill…" at bounding box center [529, 280] width 223 height 71
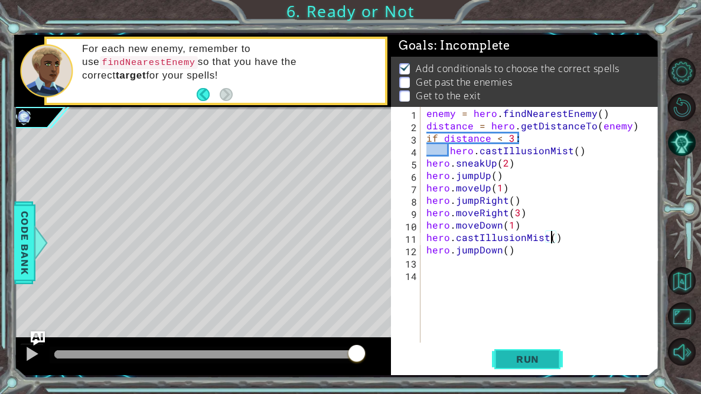
click at [519, 359] on span "Run" at bounding box center [527, 359] width 47 height 12
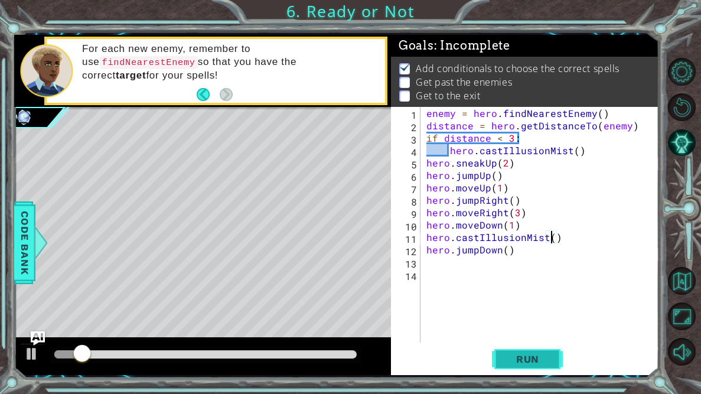
click at [519, 359] on span "Run" at bounding box center [527, 359] width 47 height 12
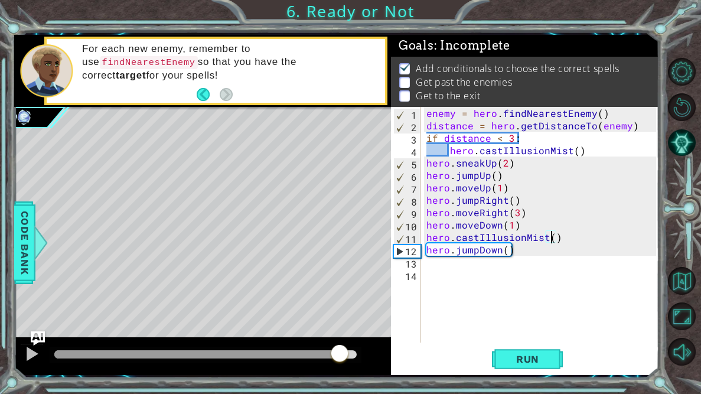
drag, startPoint x: 144, startPoint y: 354, endPoint x: 339, endPoint y: 364, distance: 195.8
click at [339, 364] on div at bounding box center [339, 354] width 21 height 21
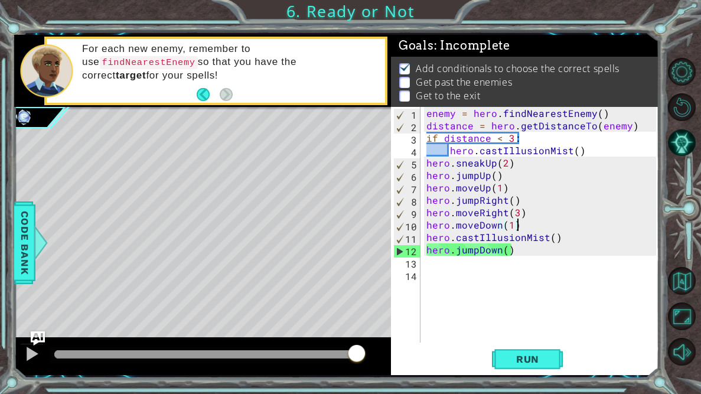
drag, startPoint x: 521, startPoint y: 226, endPoint x: 540, endPoint y: 227, distance: 19.5
click at [540, 227] on div "enemy = hero . findNearestEnemy ( ) distance = hero . getDistanceTo ( enemy ) i…" at bounding box center [543, 237] width 238 height 260
click at [571, 243] on div "enemy = hero . findNearestEnemy ( ) distance = hero . getDistanceTo ( enemy ) i…" at bounding box center [543, 237] width 238 height 260
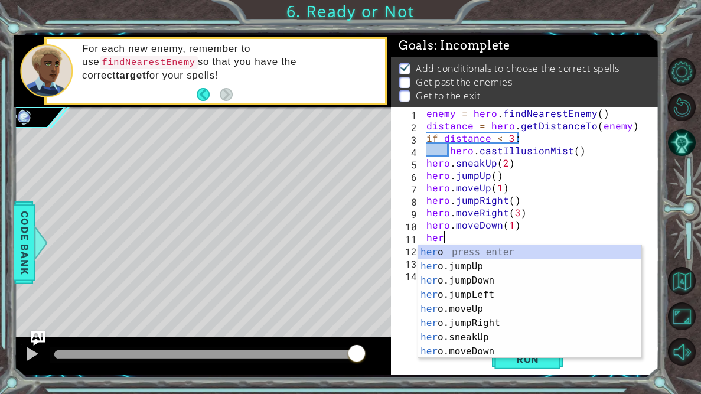
type textarea "h"
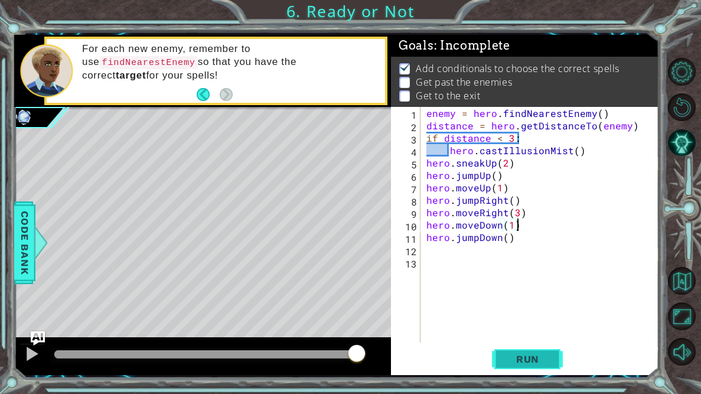
click at [547, 352] on button "Run" at bounding box center [527, 359] width 71 height 27
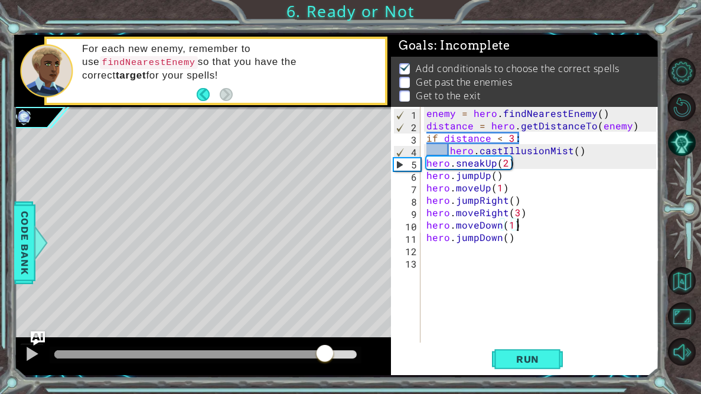
drag, startPoint x: 126, startPoint y: 359, endPoint x: 324, endPoint y: 359, distance: 197.9
click at [324, 359] on div at bounding box center [205, 354] width 302 height 8
click at [31, 354] on div at bounding box center [31, 353] width 15 height 15
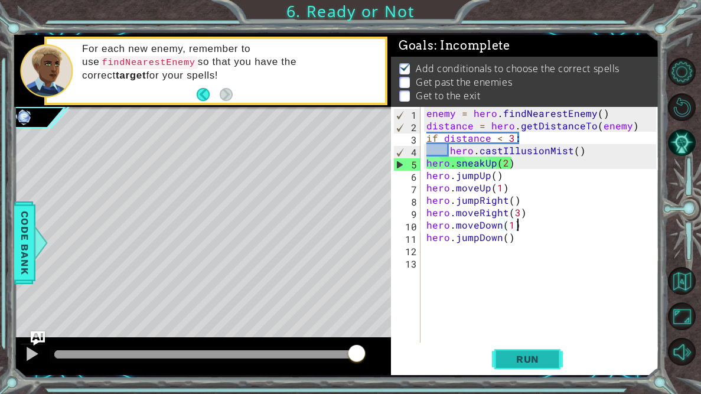
click at [504, 369] on button "Run" at bounding box center [527, 359] width 71 height 27
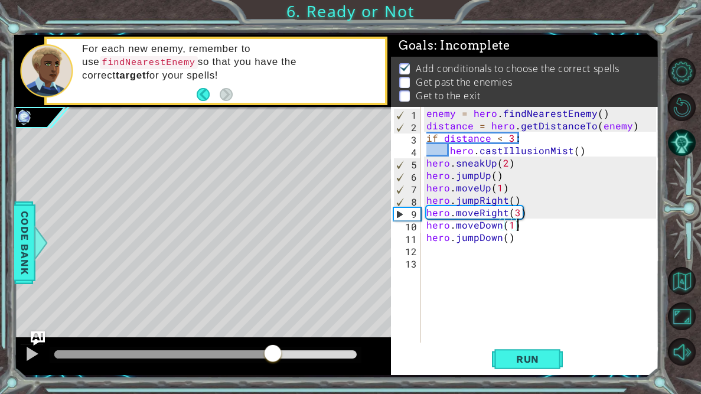
drag, startPoint x: 76, startPoint y: 353, endPoint x: 273, endPoint y: 357, distance: 196.7
click at [273, 357] on div at bounding box center [272, 354] width 21 height 21
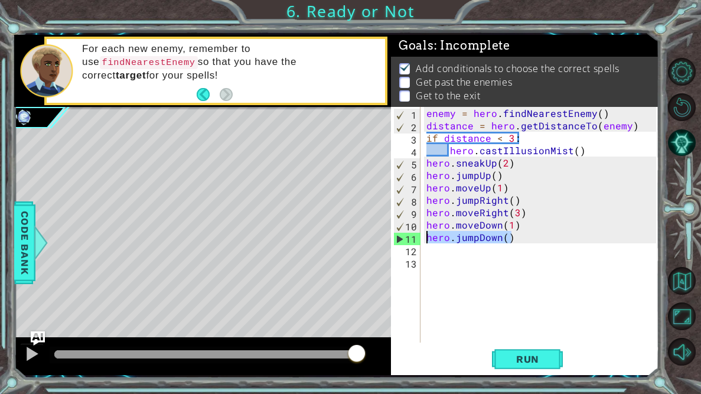
drag, startPoint x: 515, startPoint y: 235, endPoint x: 409, endPoint y: 240, distance: 105.9
click at [409, 240] on div "hero.moveDown(1) 1 2 3 4 5 6 7 8 9 10 11 12 13 enemy = hero . findNearestEnemy …" at bounding box center [523, 225] width 265 height 236
type textarea "hero.jumpDown()"
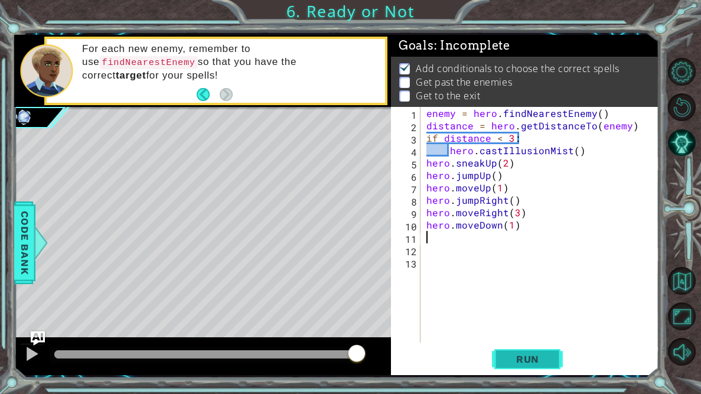
click at [552, 360] on button "Run" at bounding box center [527, 359] width 71 height 27
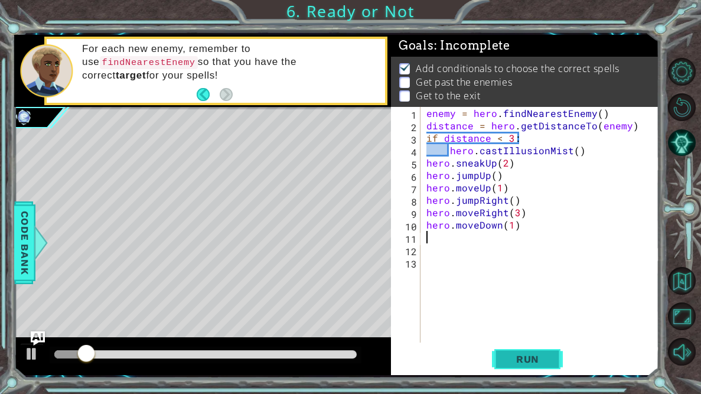
click at [552, 360] on button "Run" at bounding box center [527, 359] width 71 height 27
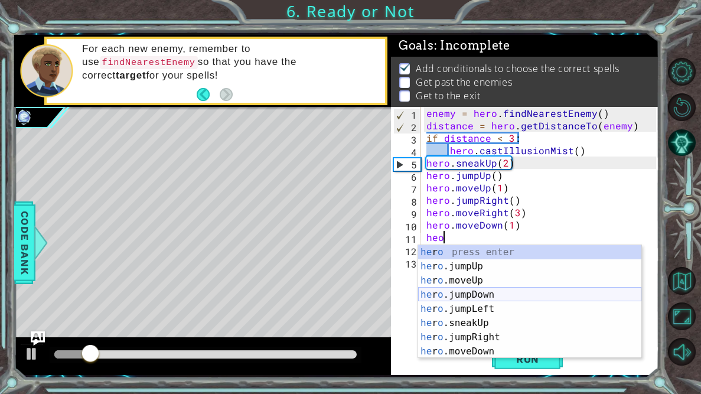
type textarea "h"
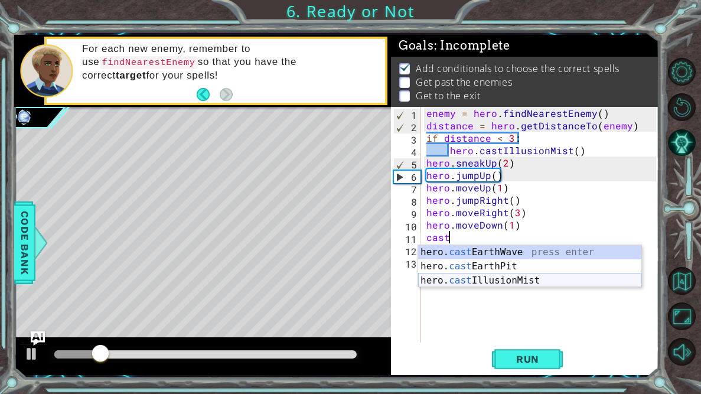
click at [523, 282] on div "hero. cast EarthWave press enter hero. cast EarthPit press enter hero. cast Ill…" at bounding box center [529, 280] width 223 height 71
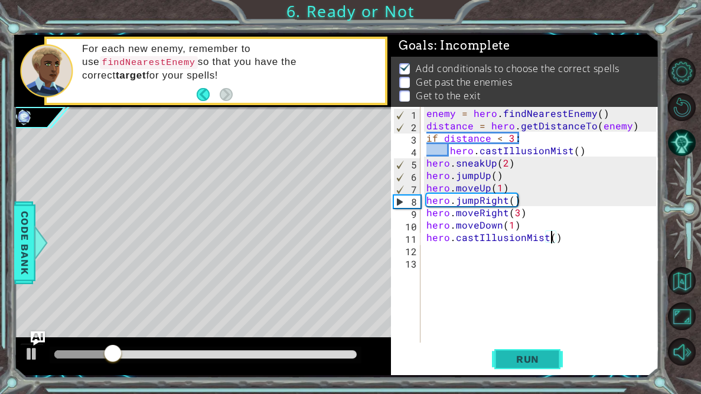
click at [541, 359] on span "Run" at bounding box center [527, 359] width 47 height 12
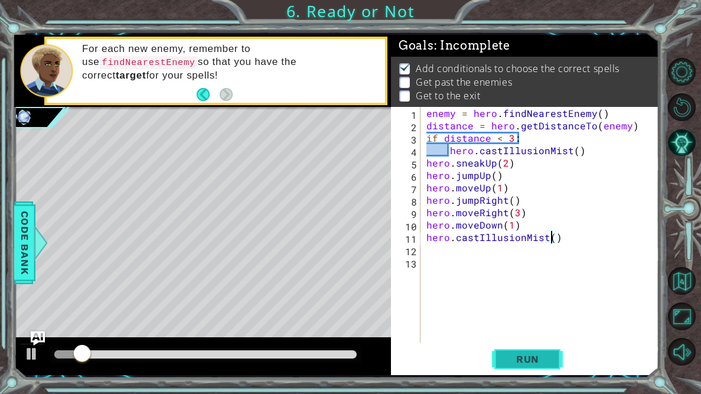
click at [541, 359] on span "Run" at bounding box center [527, 359] width 47 height 12
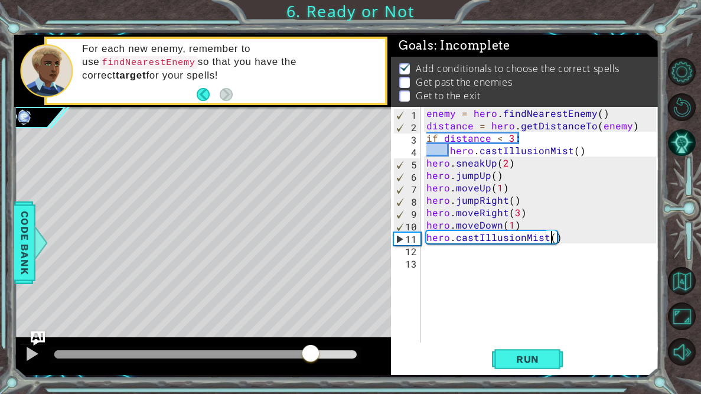
drag, startPoint x: 79, startPoint y: 351, endPoint x: 310, endPoint y: 359, distance: 231.7
click at [310, 359] on div at bounding box center [310, 354] width 21 height 21
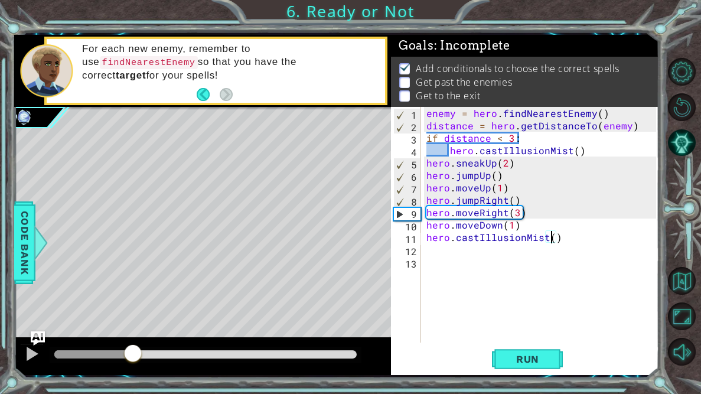
drag, startPoint x: 320, startPoint y: 356, endPoint x: 133, endPoint y: 325, distance: 189.1
click at [133, 325] on div "methods hero use(thing) moveUp(steps) moveDown(steps) moveLeft(steps) moveRight…" at bounding box center [336, 205] width 645 height 340
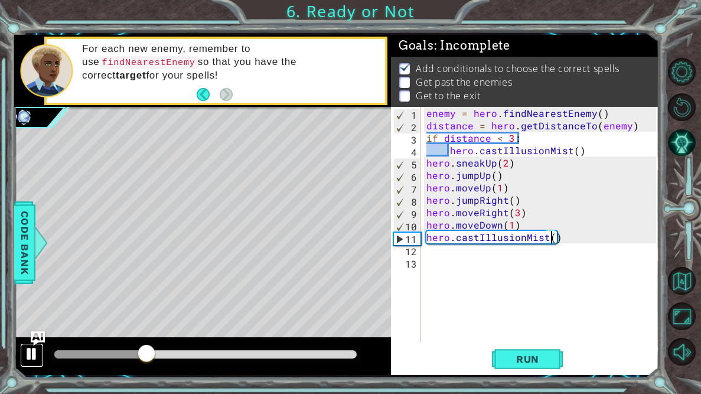
click at [35, 359] on div at bounding box center [31, 353] width 15 height 15
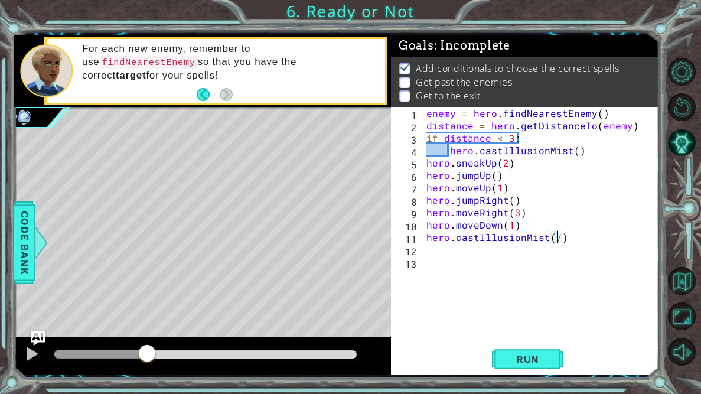
click at [227, 308] on div "Level Map" at bounding box center [287, 281] width 546 height 348
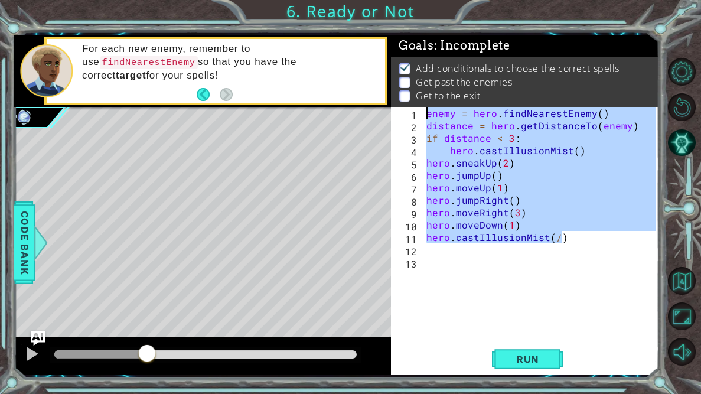
drag, startPoint x: 579, startPoint y: 237, endPoint x: 374, endPoint y: 29, distance: 292.0
click at [374, 29] on div "1 ההההההההההההההההההההההההההההההההההההההההההההההההההההההההההההההההההההההההההההה…" at bounding box center [350, 197] width 701 height 394
type textarea "enemy = hero.findNearestEnemy() distance = hero.getDistanceTo(enemy)"
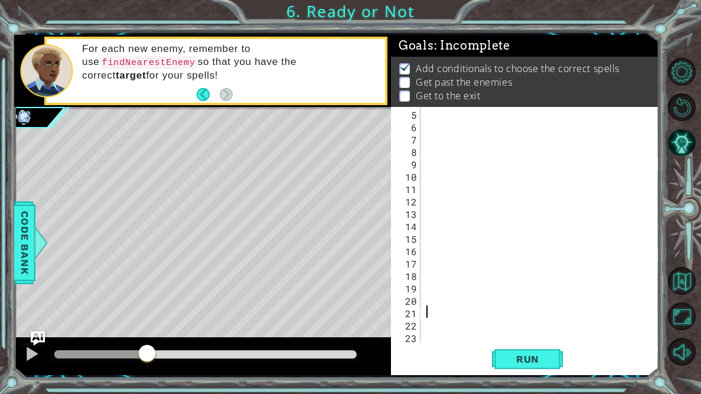
scroll to position [0, 0]
